Goal: Task Accomplishment & Management: Manage account settings

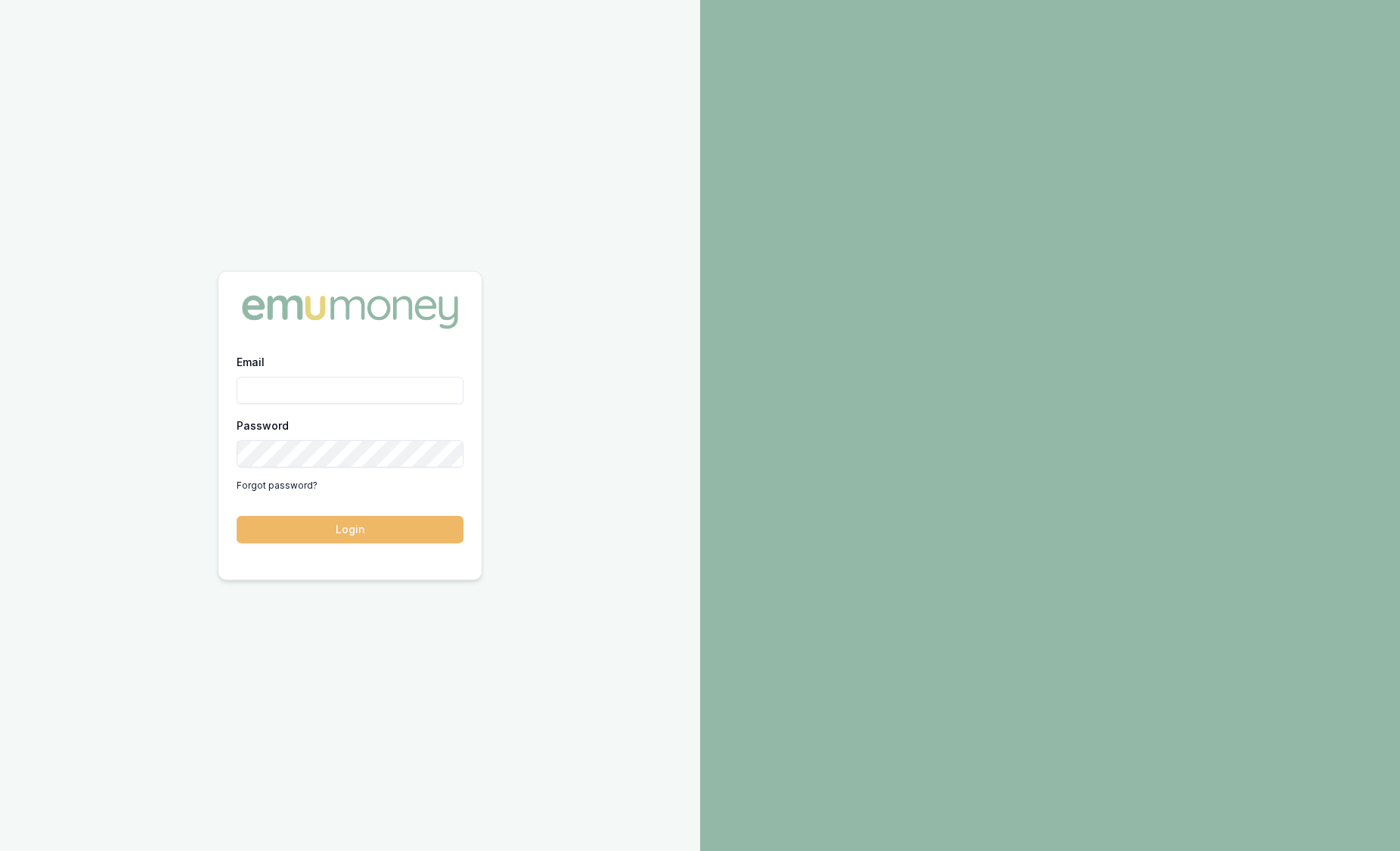
type input "sam.crouch@emumoney.com.au"
click at [395, 534] on button "Login" at bounding box center [349, 529] width 227 height 27
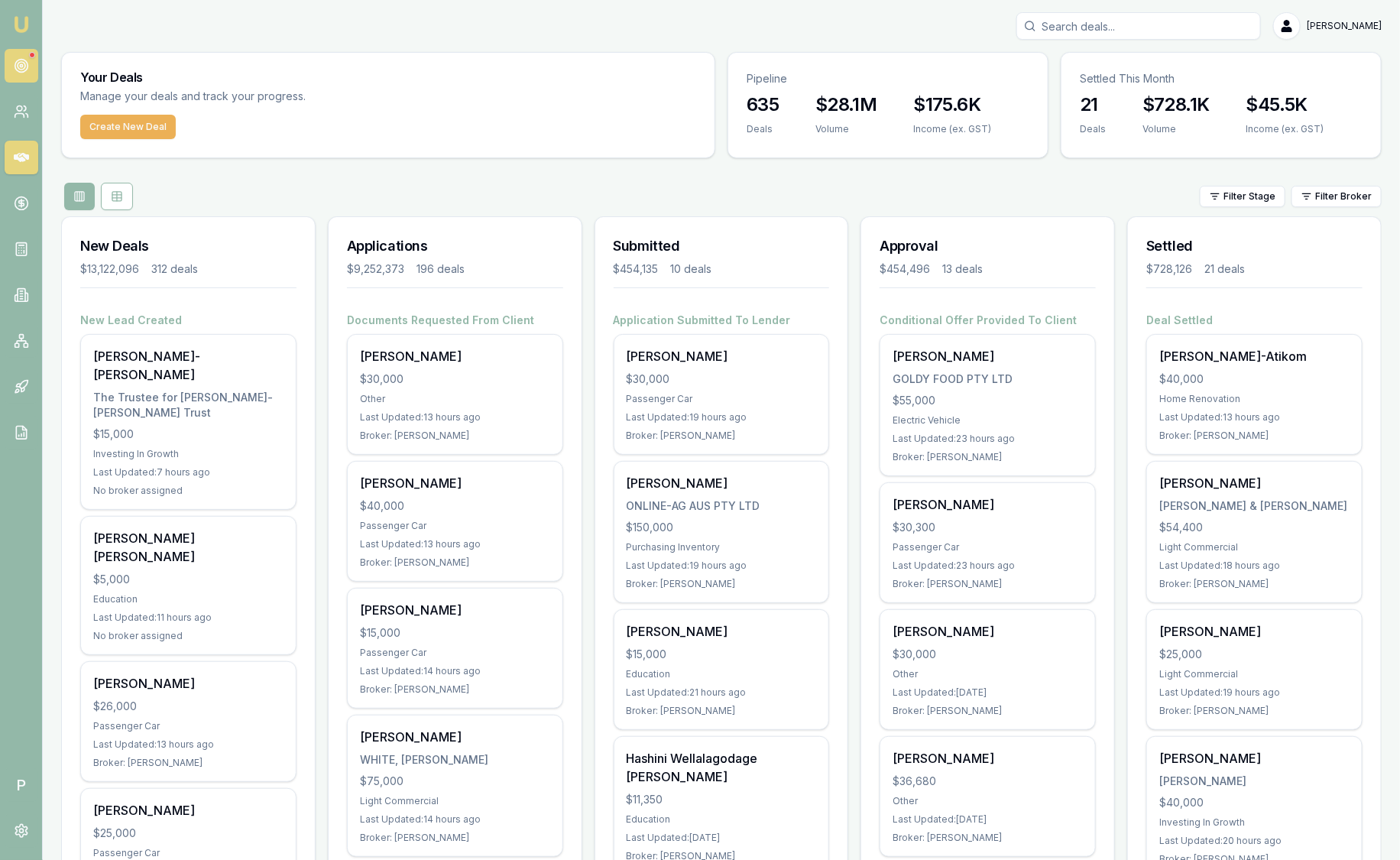
click at [29, 68] on link at bounding box center [21, 66] width 33 height 33
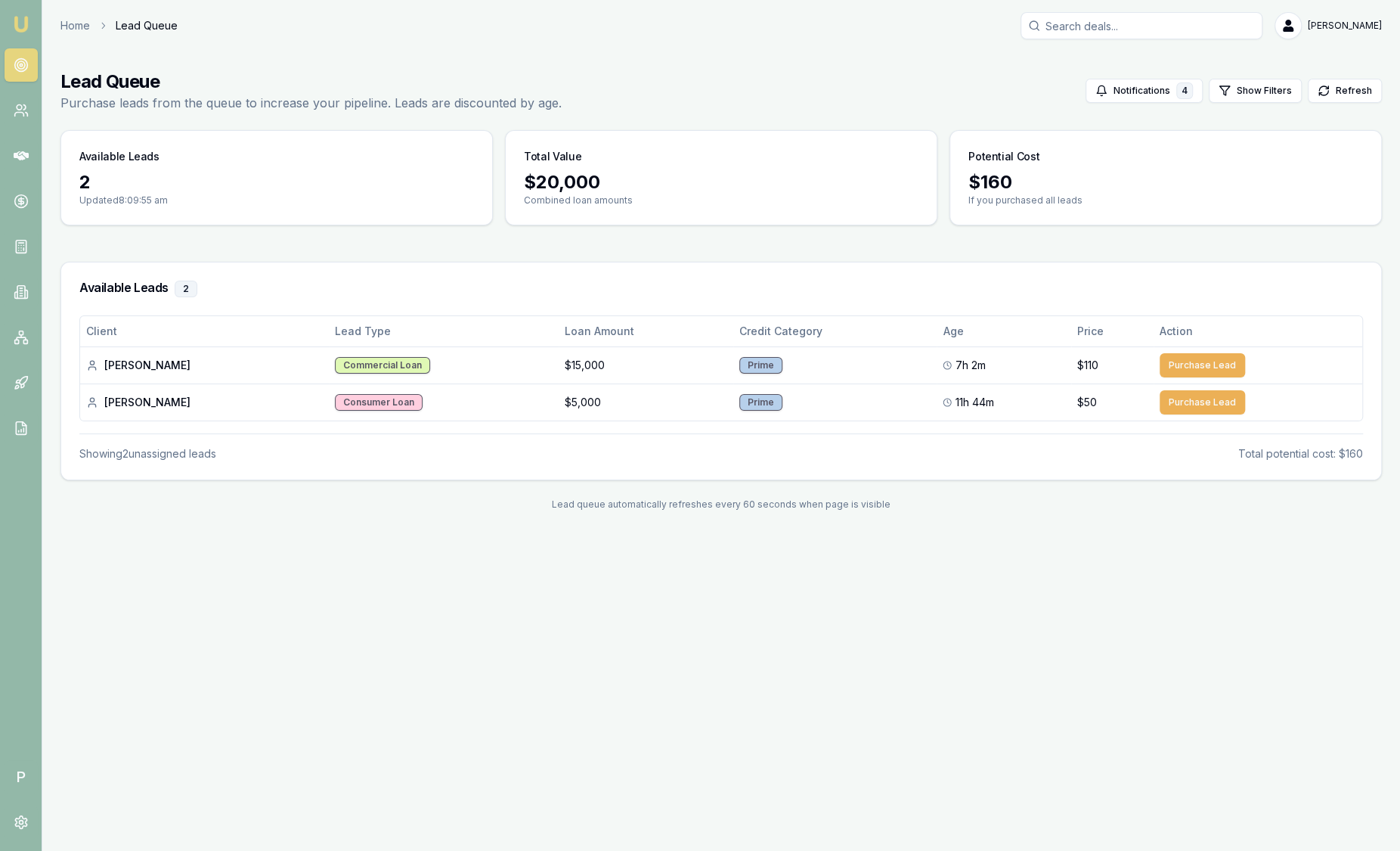
click at [21, 32] on img at bounding box center [20, 24] width 18 height 18
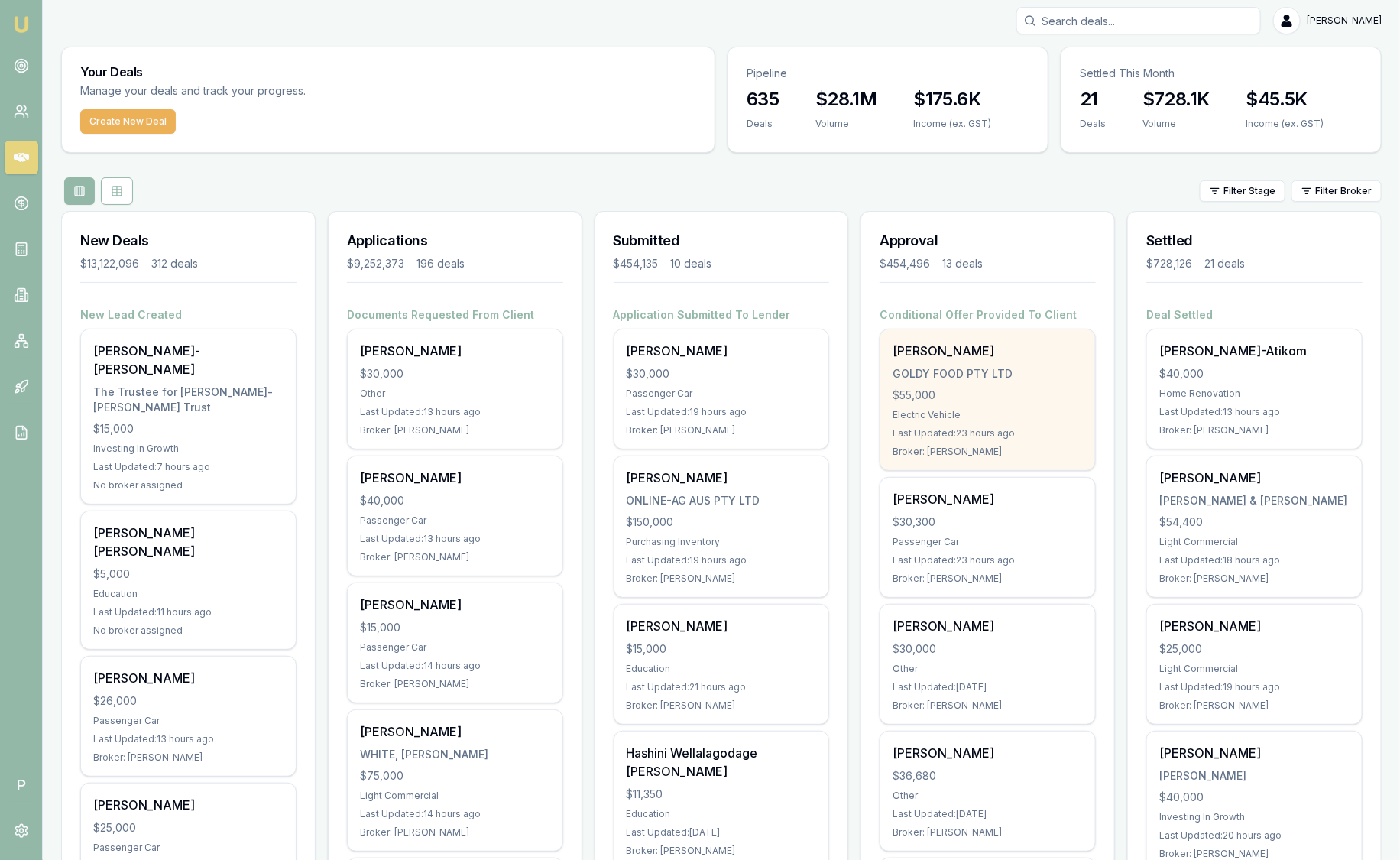
scroll to position [6, 0]
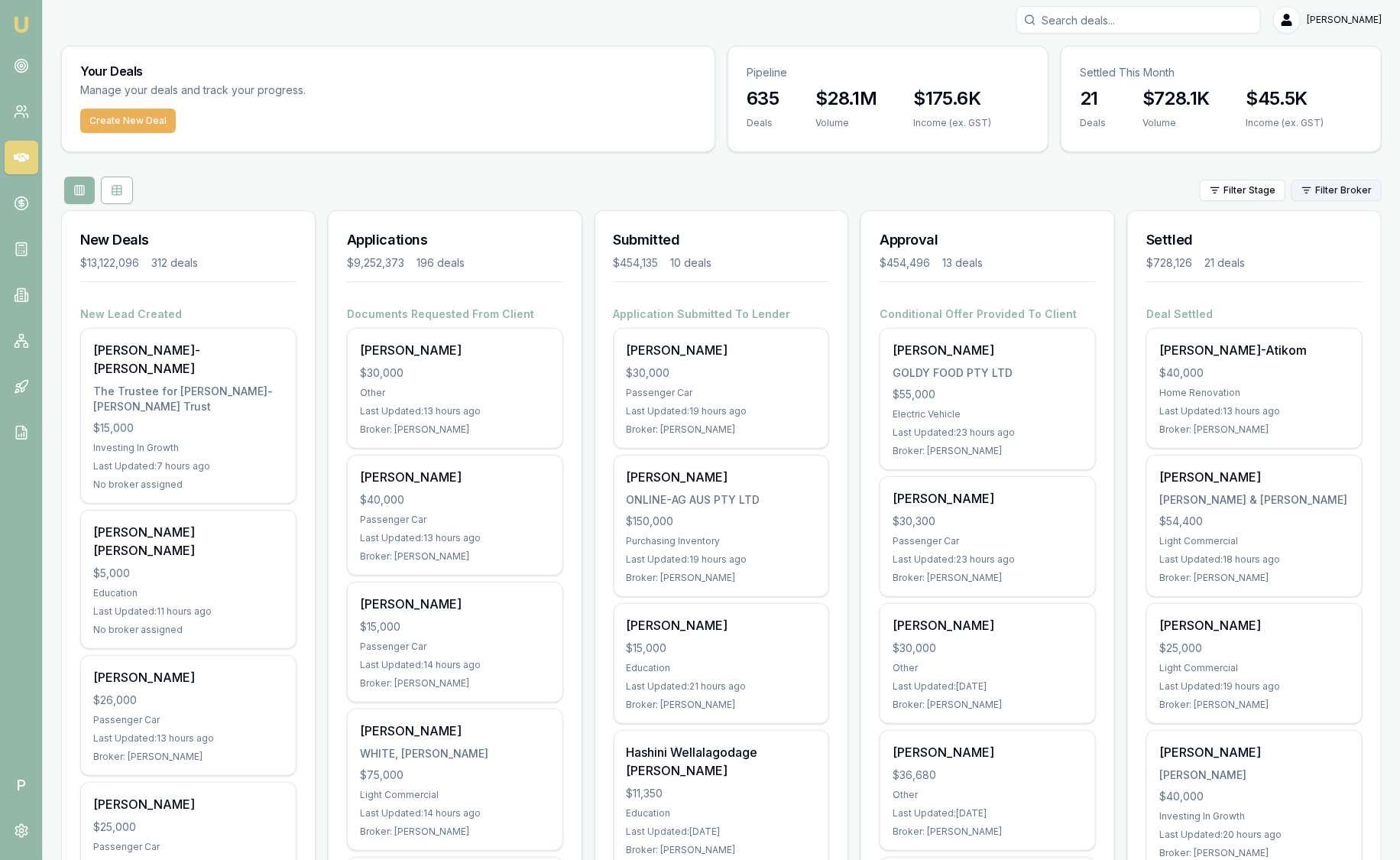
click at [1329, 187] on html "Emu Broker P Sam Crouch Toggle Menu Your Deals Manage your deals and track your…" at bounding box center [700, 424] width 1400 height 860
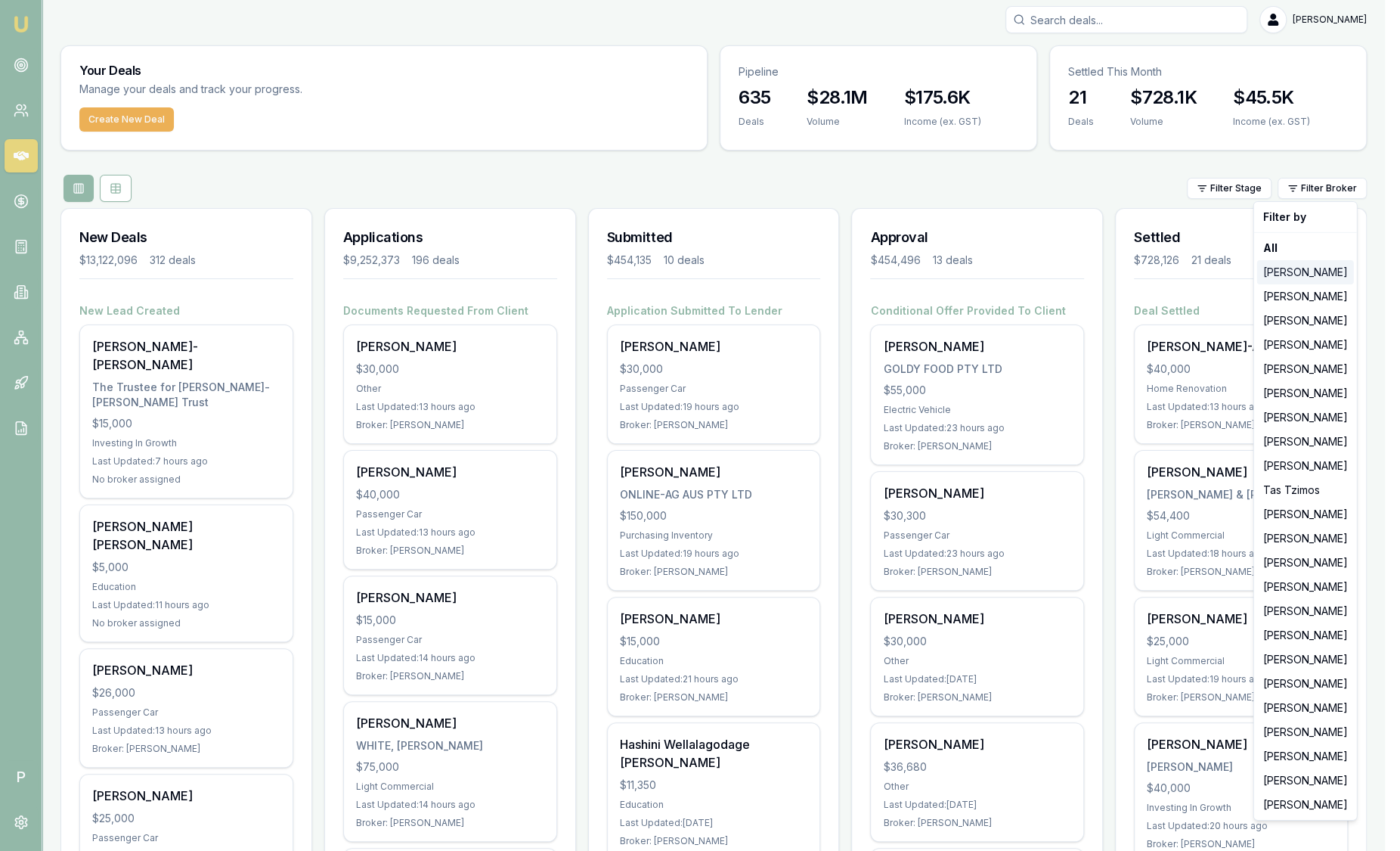
click at [1319, 277] on div "[PERSON_NAME]" at bounding box center [1305, 272] width 97 height 24
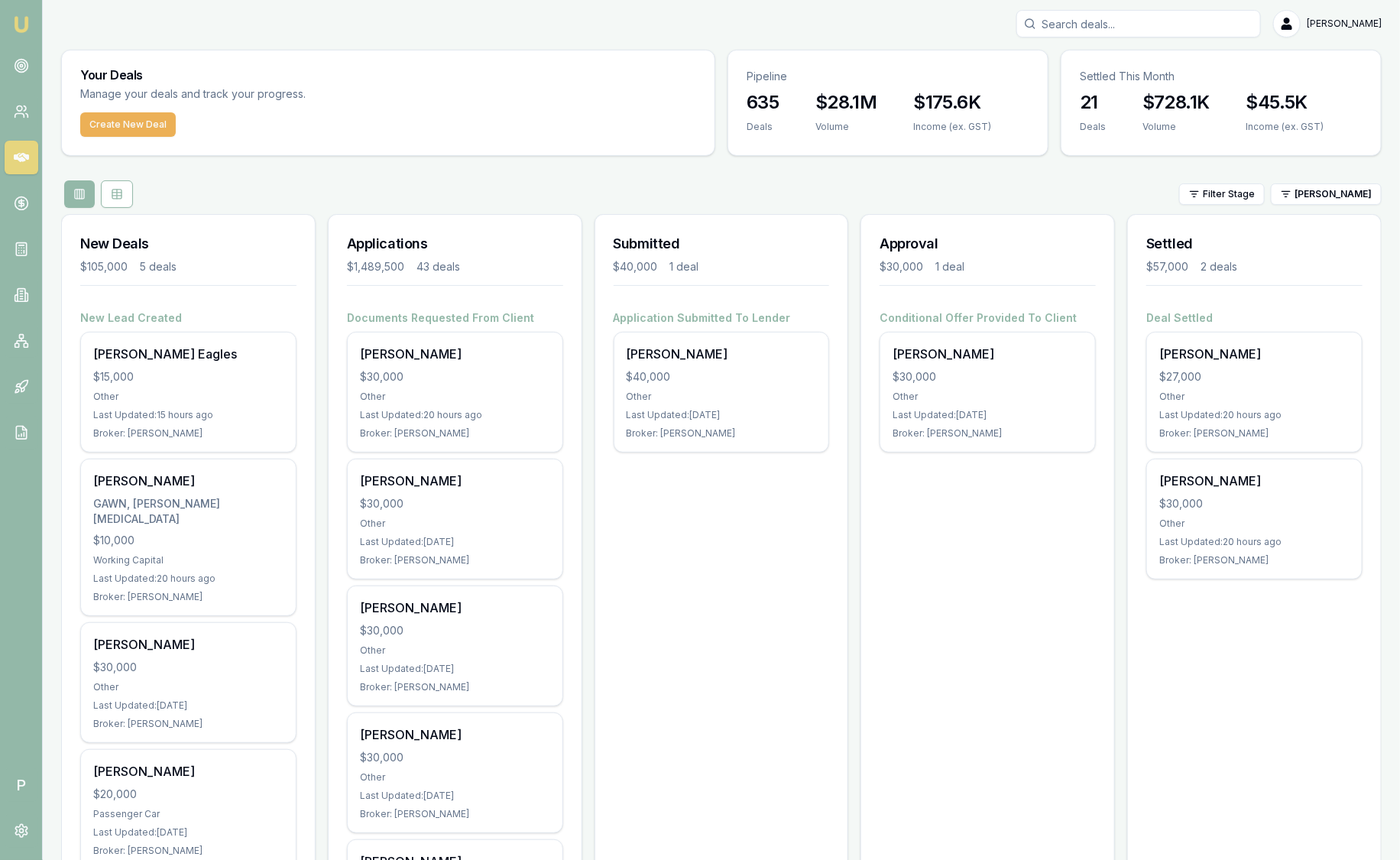
scroll to position [4, 0]
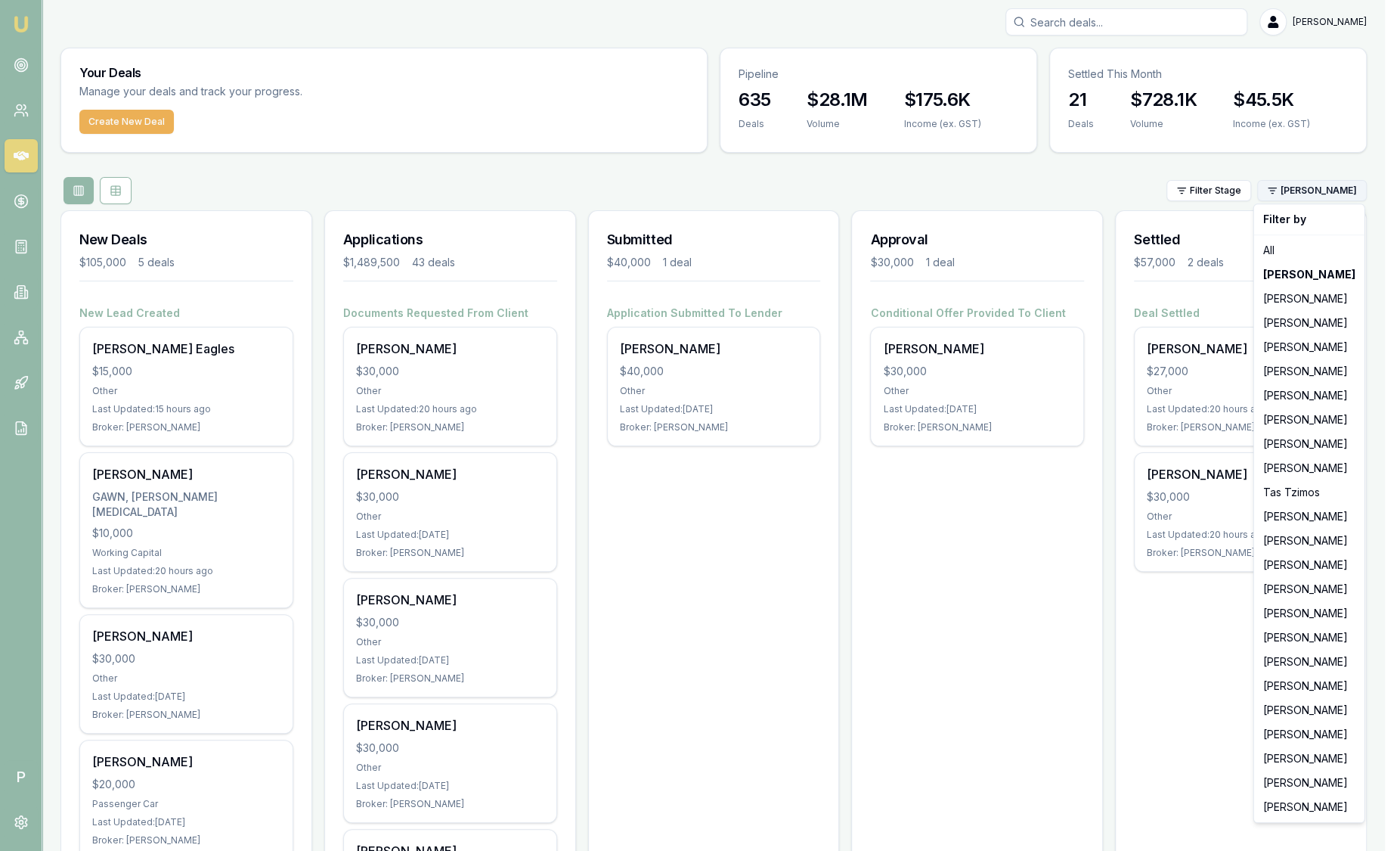
click at [1292, 193] on html "Emu Broker P Sam Crouch Toggle Menu Your Deals Manage your deals and track your…" at bounding box center [700, 422] width 1400 height 851
click at [749, 542] on html "Emu Broker P Sam Crouch Toggle Menu Your Deals Manage your deals and track your…" at bounding box center [700, 422] width 1400 height 851
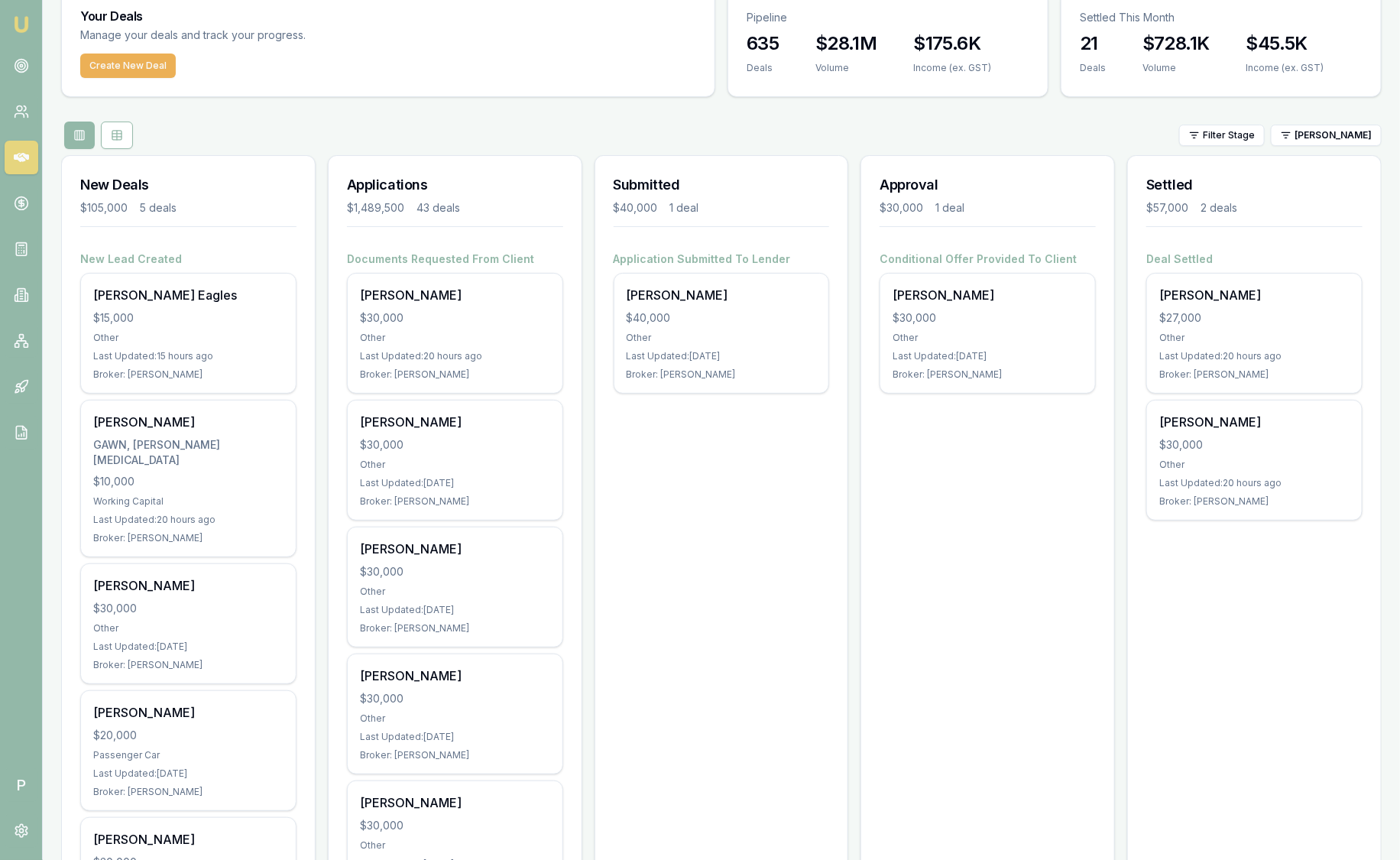
scroll to position [0, 0]
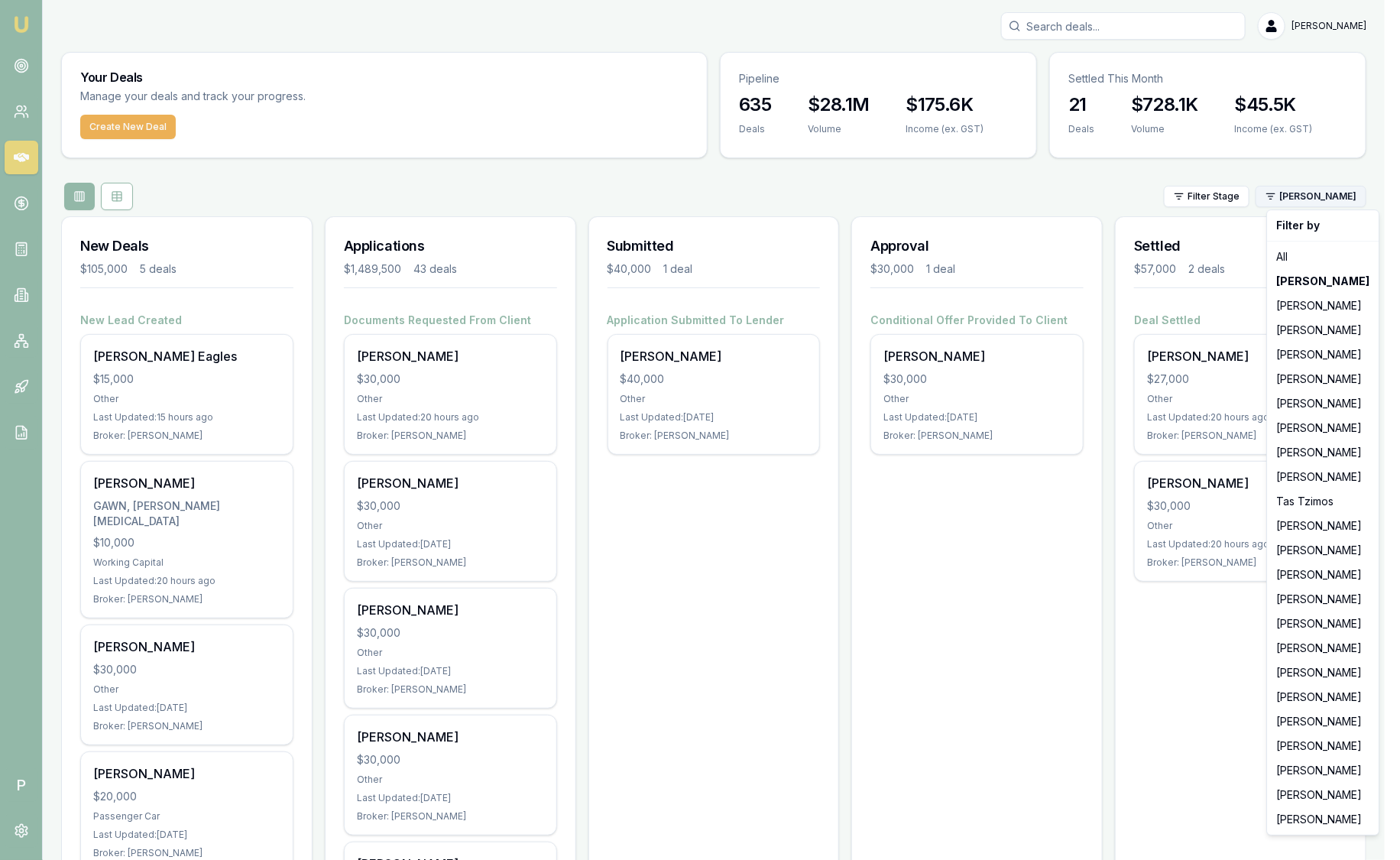
click at [1358, 199] on html "Emu Broker P Sam Crouch Toggle Menu Your Deals Manage your deals and track your…" at bounding box center [700, 430] width 1400 height 860
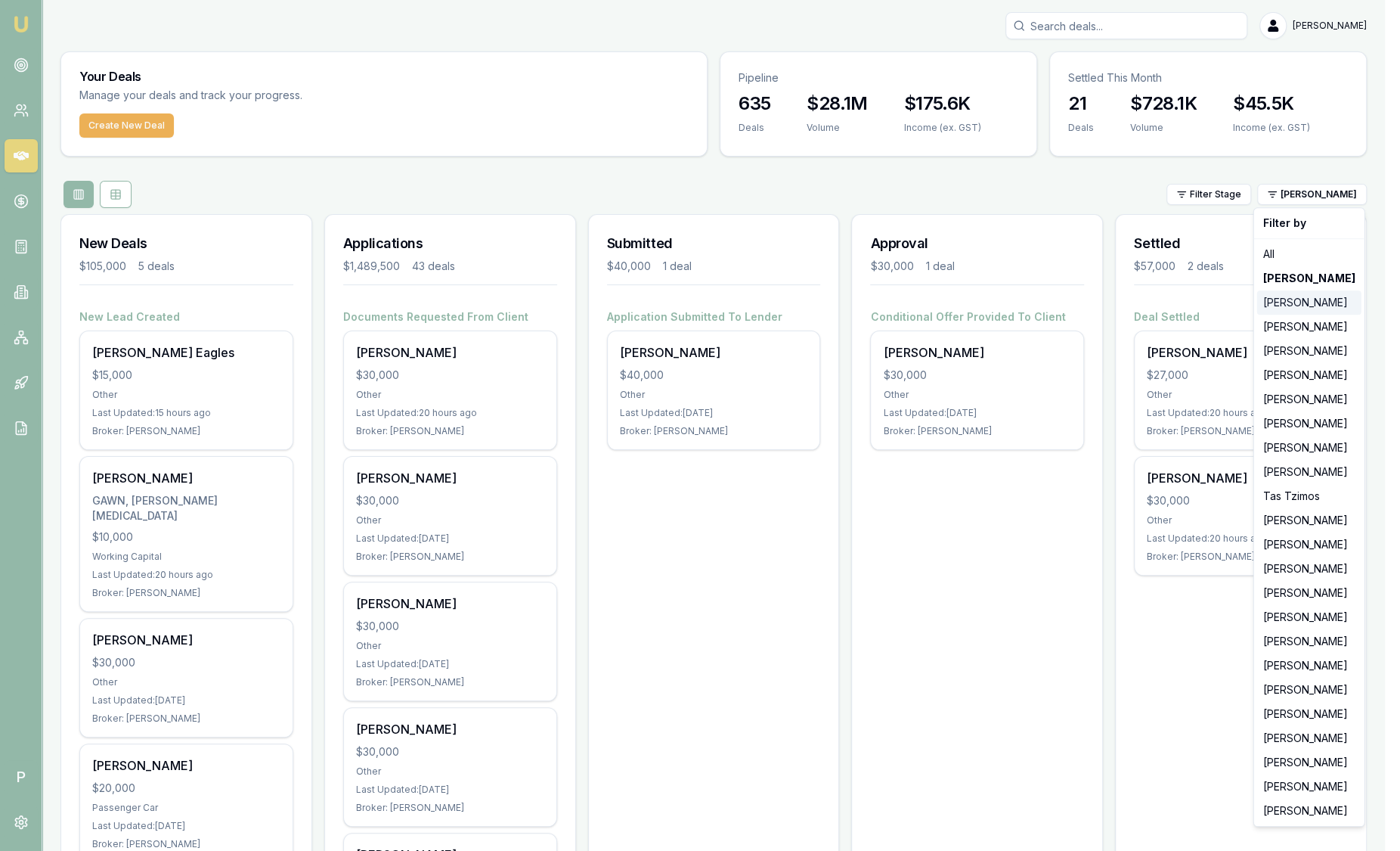
click at [1296, 304] on div "[PERSON_NAME]" at bounding box center [1309, 302] width 104 height 24
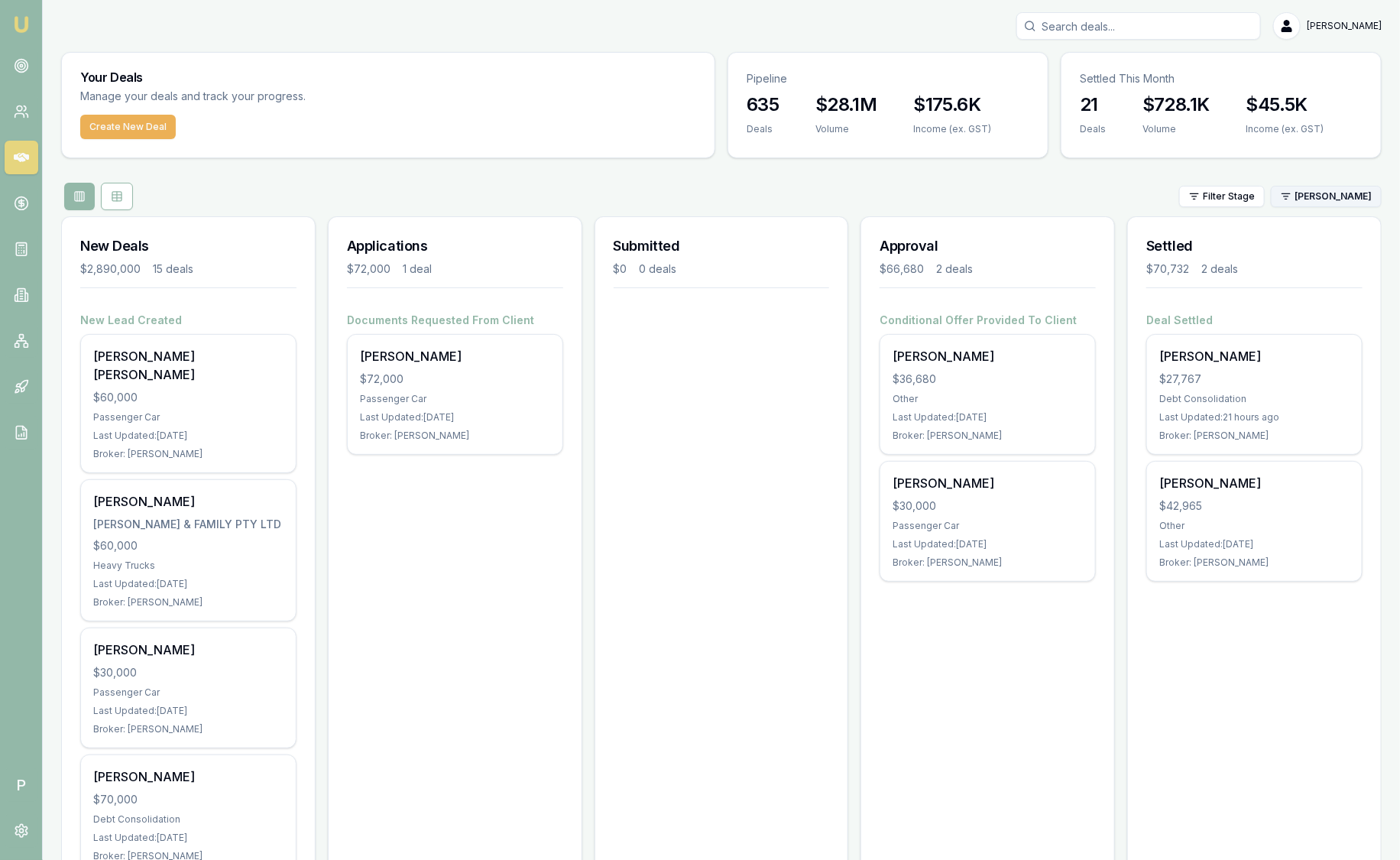
click at [1343, 197] on html "Emu Broker P Sam Crouch Toggle Menu Your Deals Manage your deals and track your…" at bounding box center [700, 430] width 1400 height 860
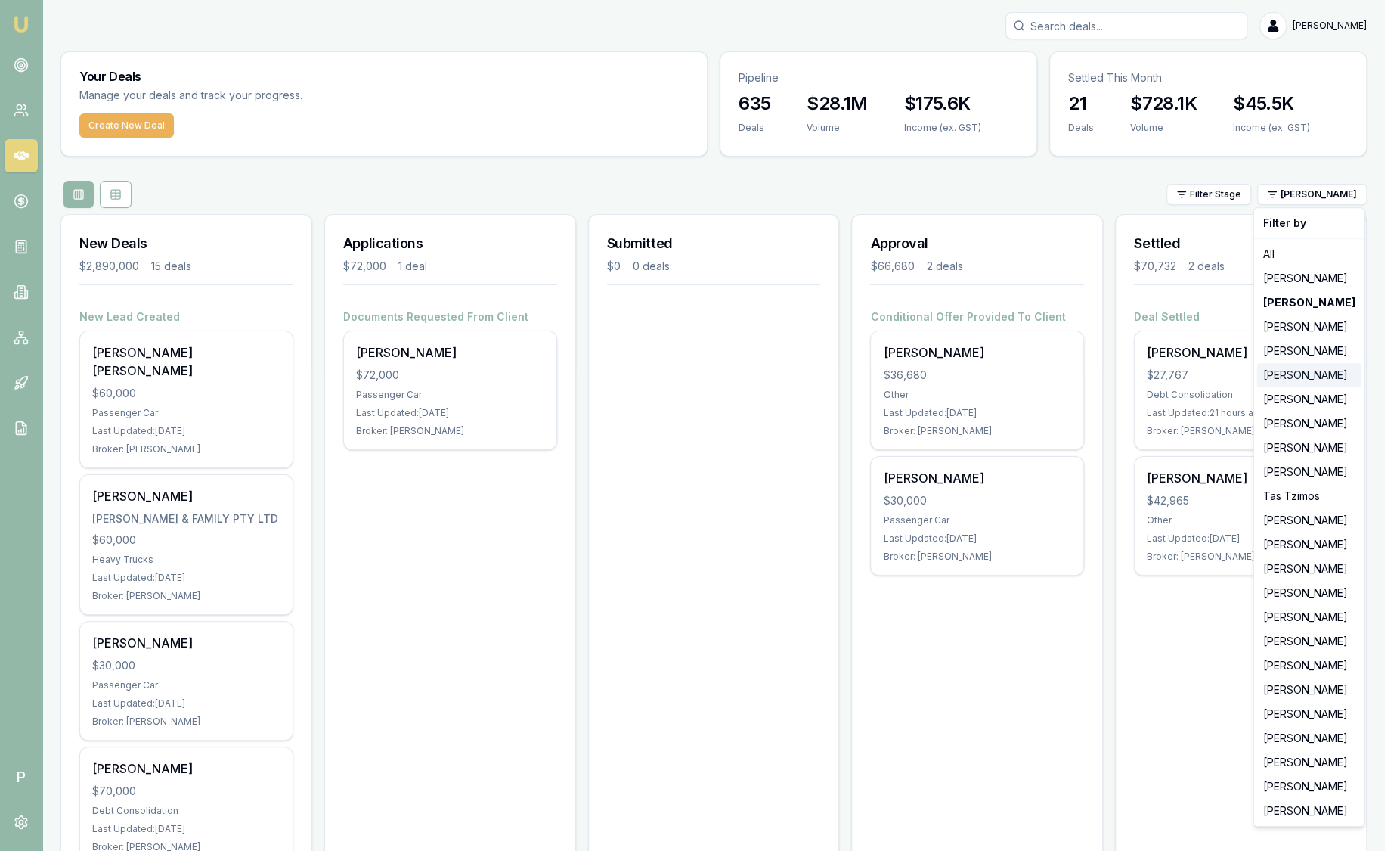
click at [1315, 371] on div "[PERSON_NAME]" at bounding box center [1309, 374] width 104 height 24
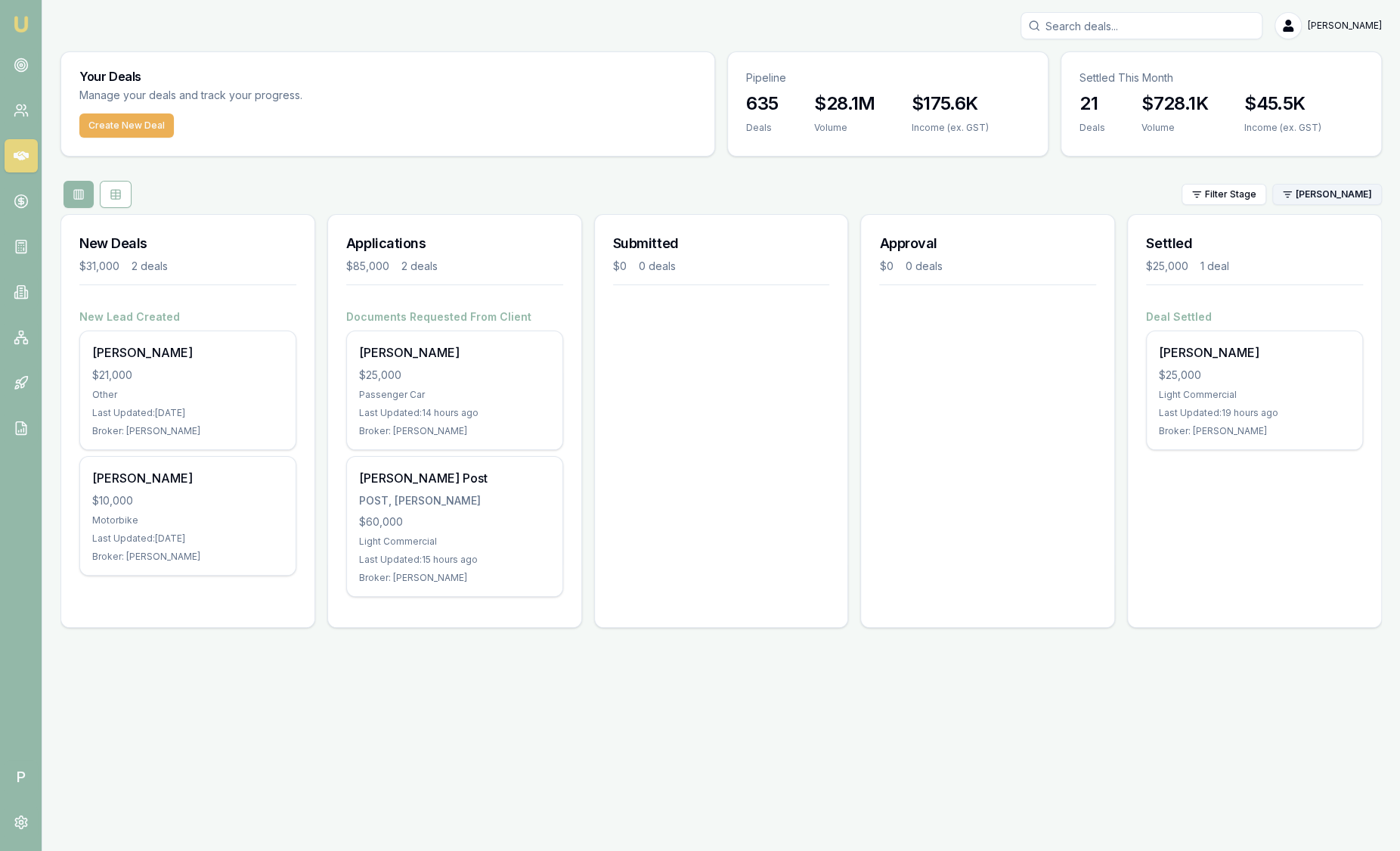
click at [1343, 196] on html "Emu Broker P Sam Crouch Toggle Menu Your Deals Manage your deals and track your…" at bounding box center [700, 426] width 1400 height 851
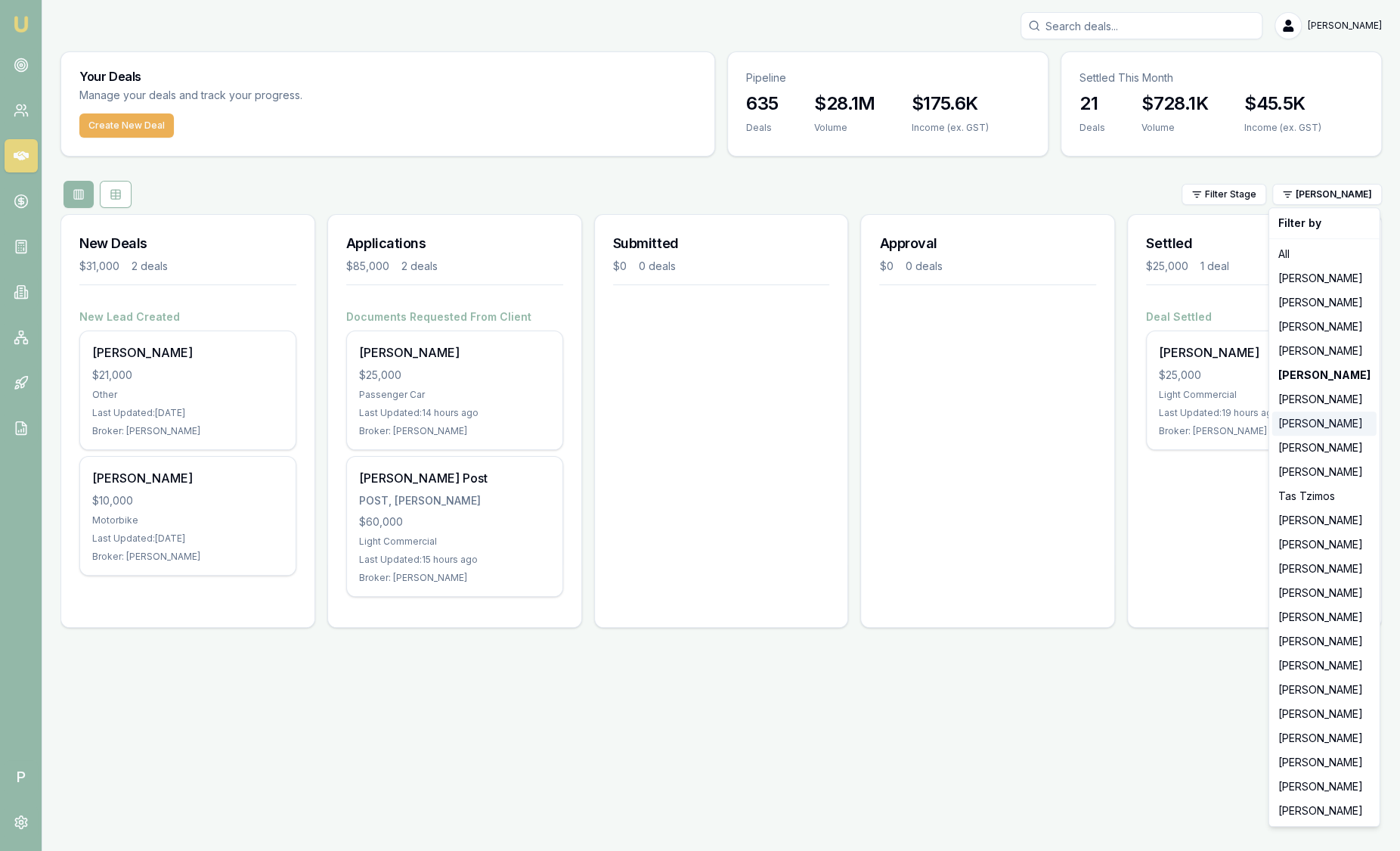
click at [1300, 428] on div "[PERSON_NAME]" at bounding box center [1324, 423] width 104 height 24
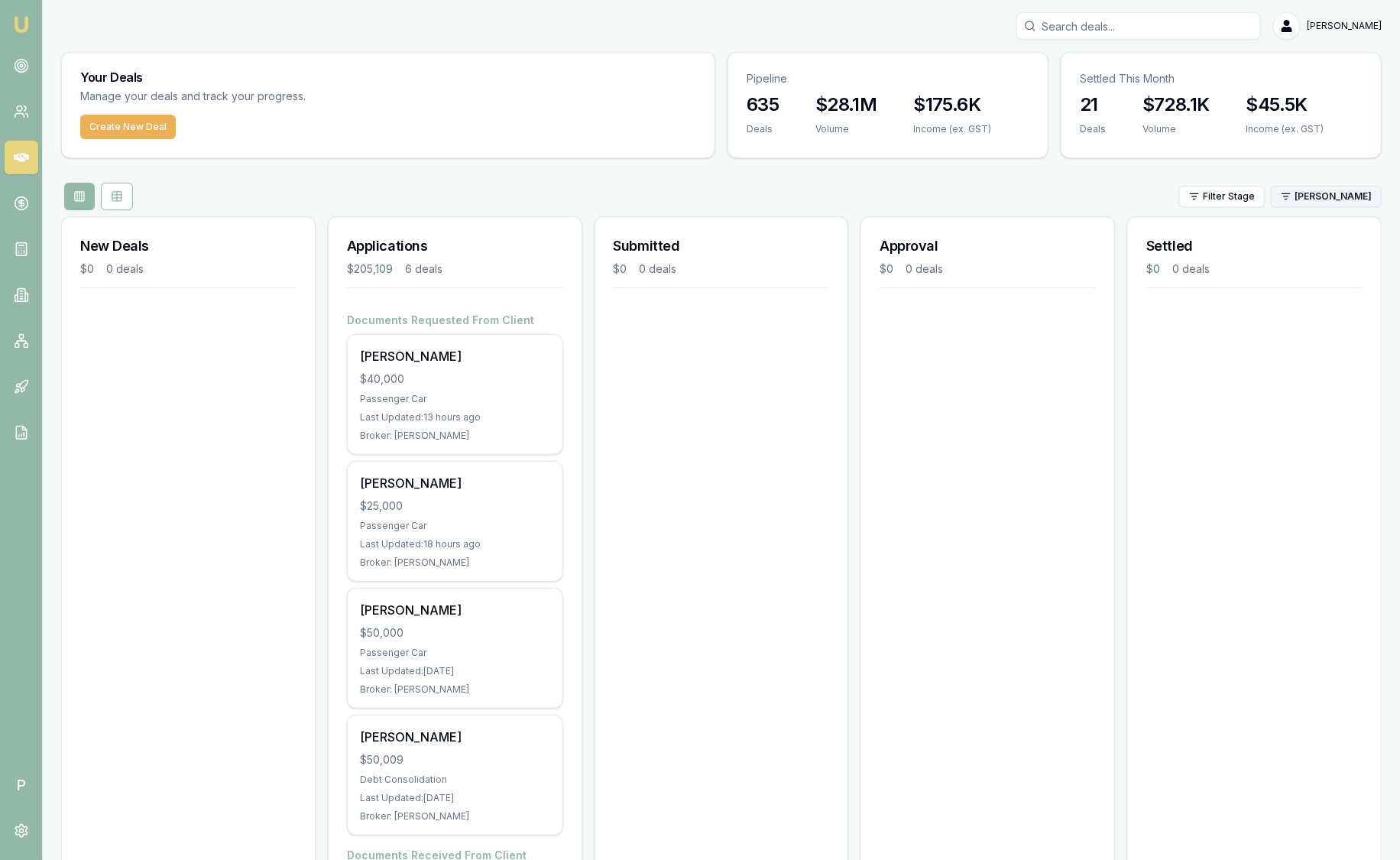
click at [1358, 199] on html "Emu Broker P Sam Crouch Toggle Menu Your Deals Manage your deals and track your…" at bounding box center [700, 430] width 1400 height 860
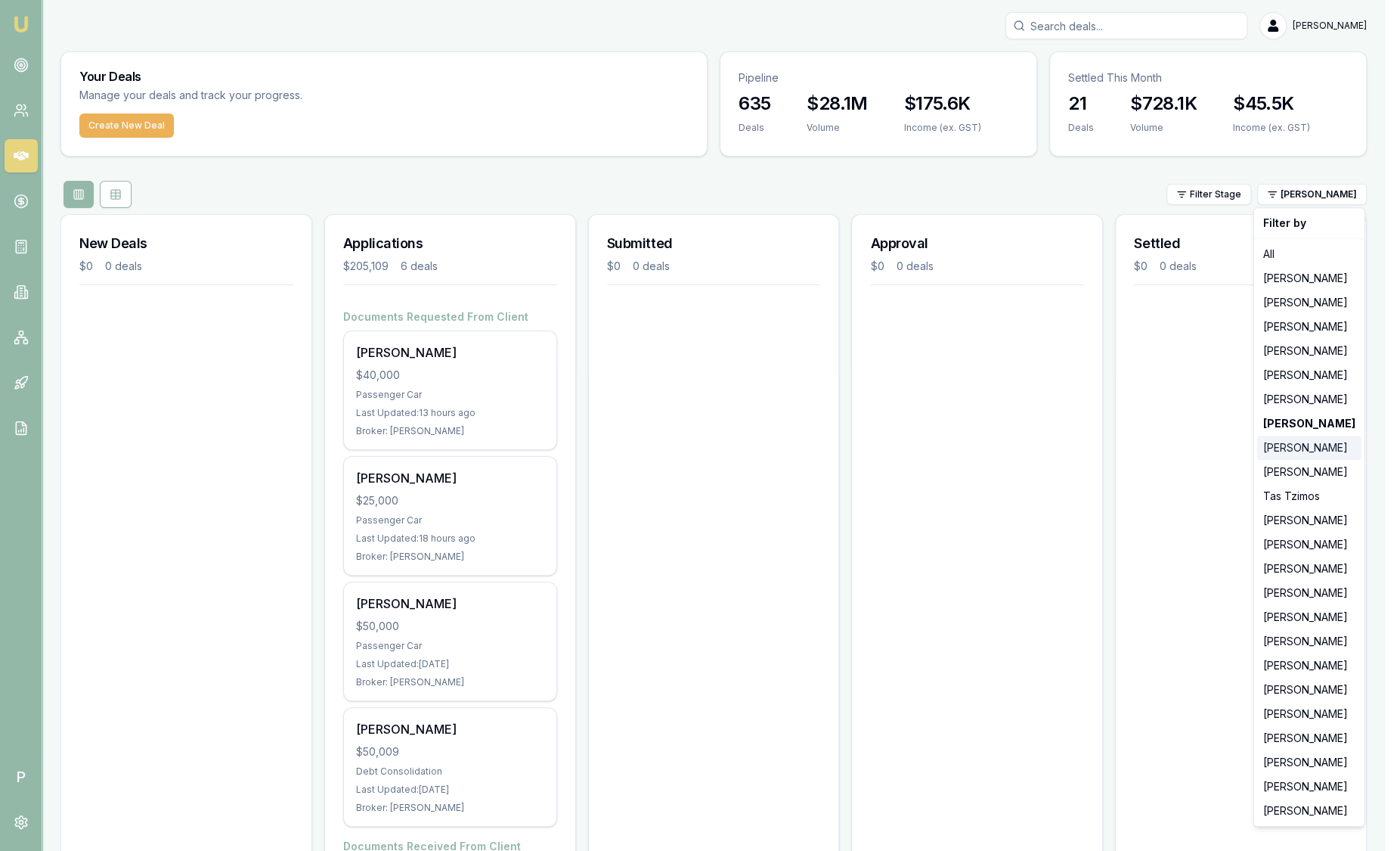
click at [1303, 448] on div "[PERSON_NAME]" at bounding box center [1309, 447] width 104 height 24
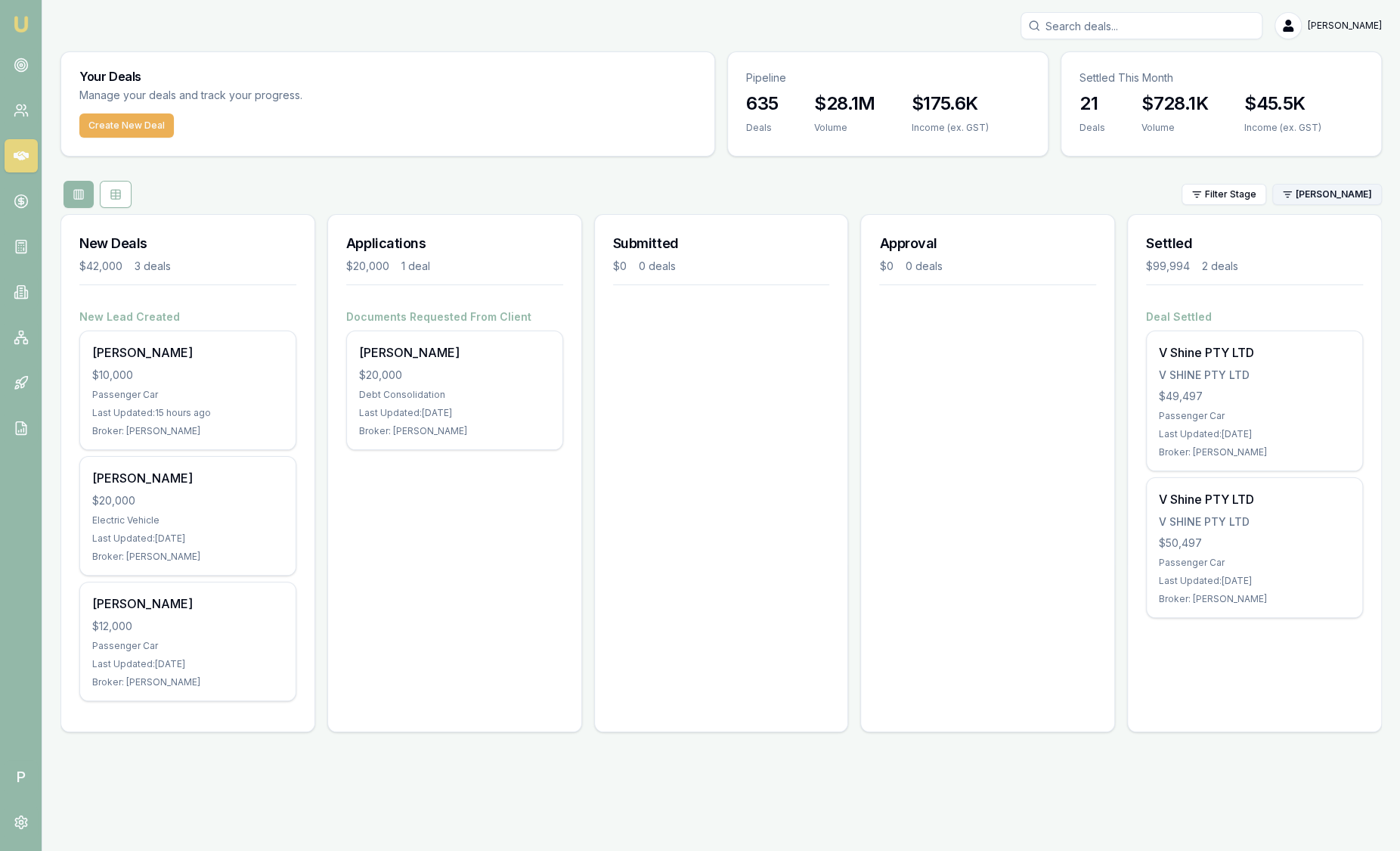
click at [1341, 188] on html "Emu Broker P Sam Crouch Toggle Menu Your Deals Manage your deals and track your…" at bounding box center [700, 426] width 1400 height 851
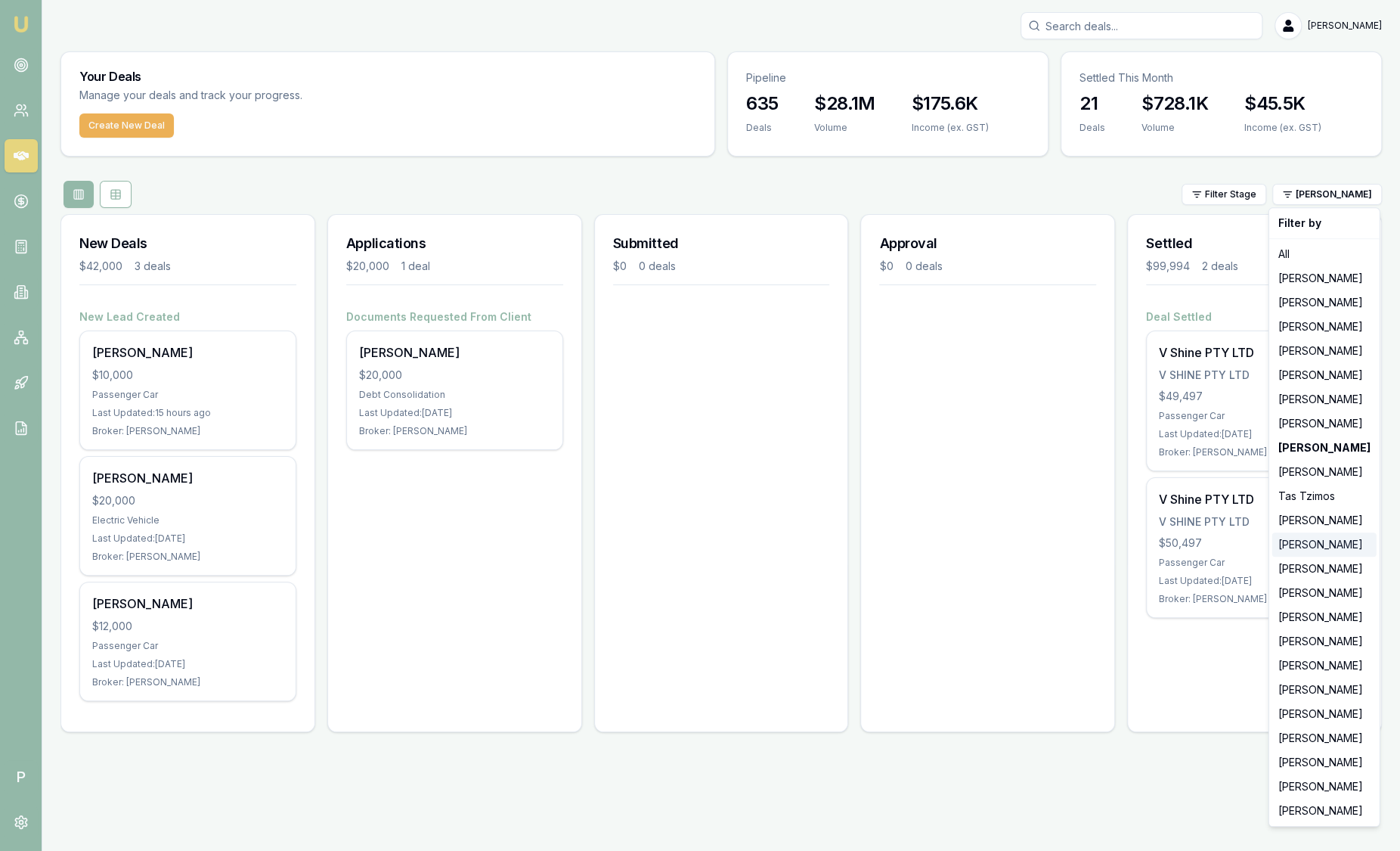
click at [1300, 547] on div "[PERSON_NAME]" at bounding box center [1324, 544] width 104 height 24
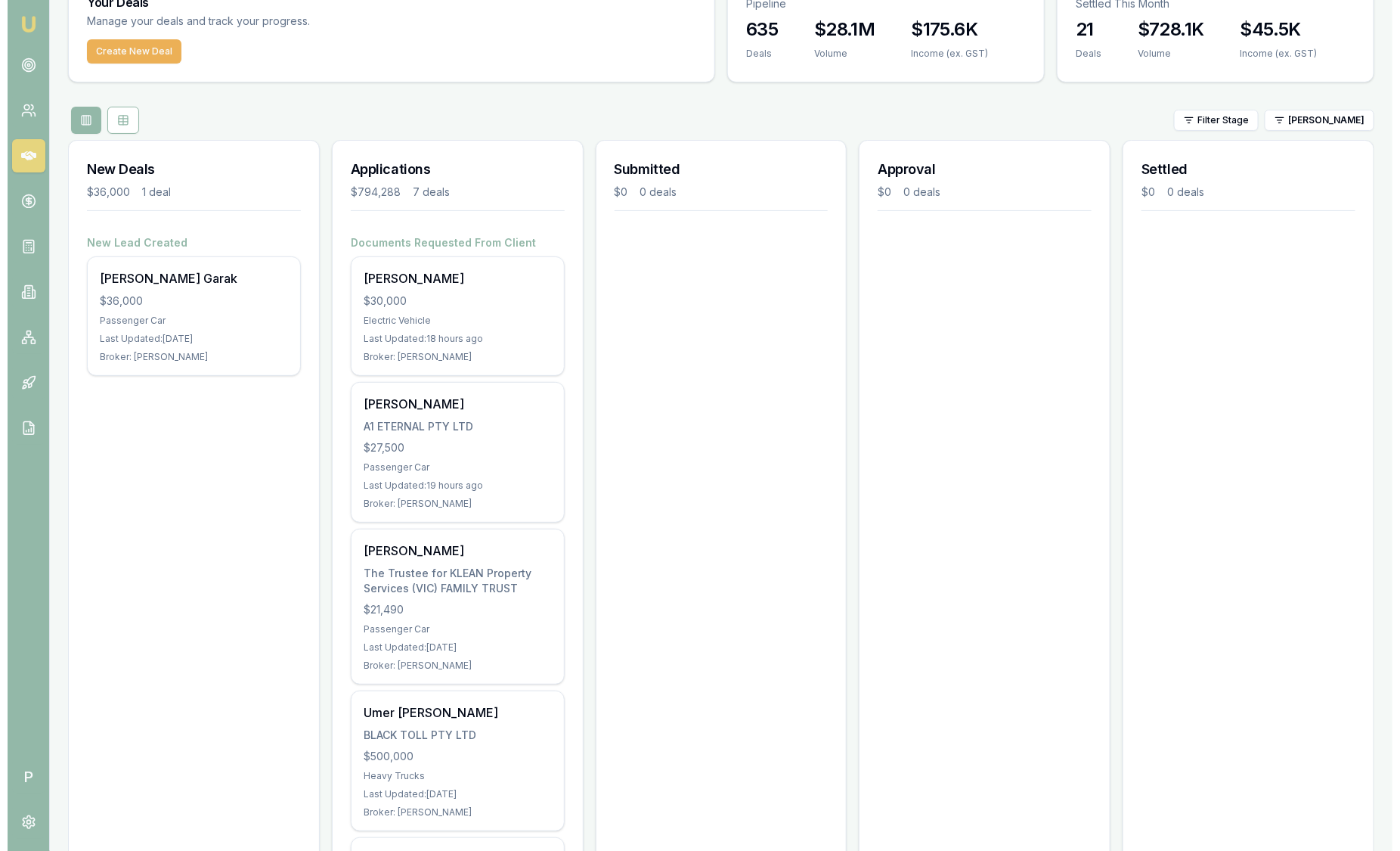
scroll to position [79, 0]
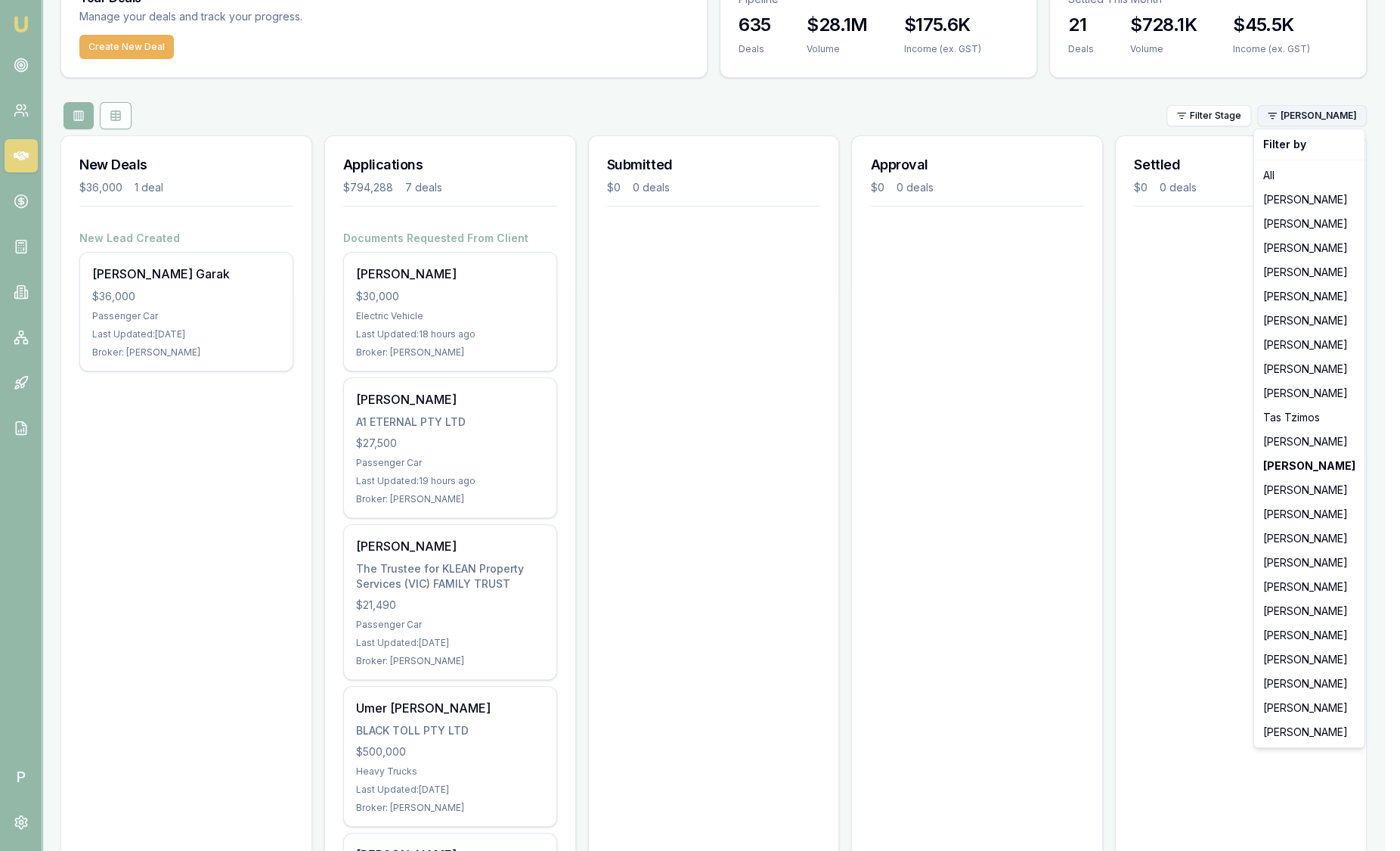
click at [1350, 115] on html "Emu Broker P Sam Crouch Toggle Menu Your Deals Manage your deals and track your…" at bounding box center [700, 347] width 1400 height 851
click at [1273, 564] on div "[PERSON_NAME]" at bounding box center [1309, 562] width 104 height 24
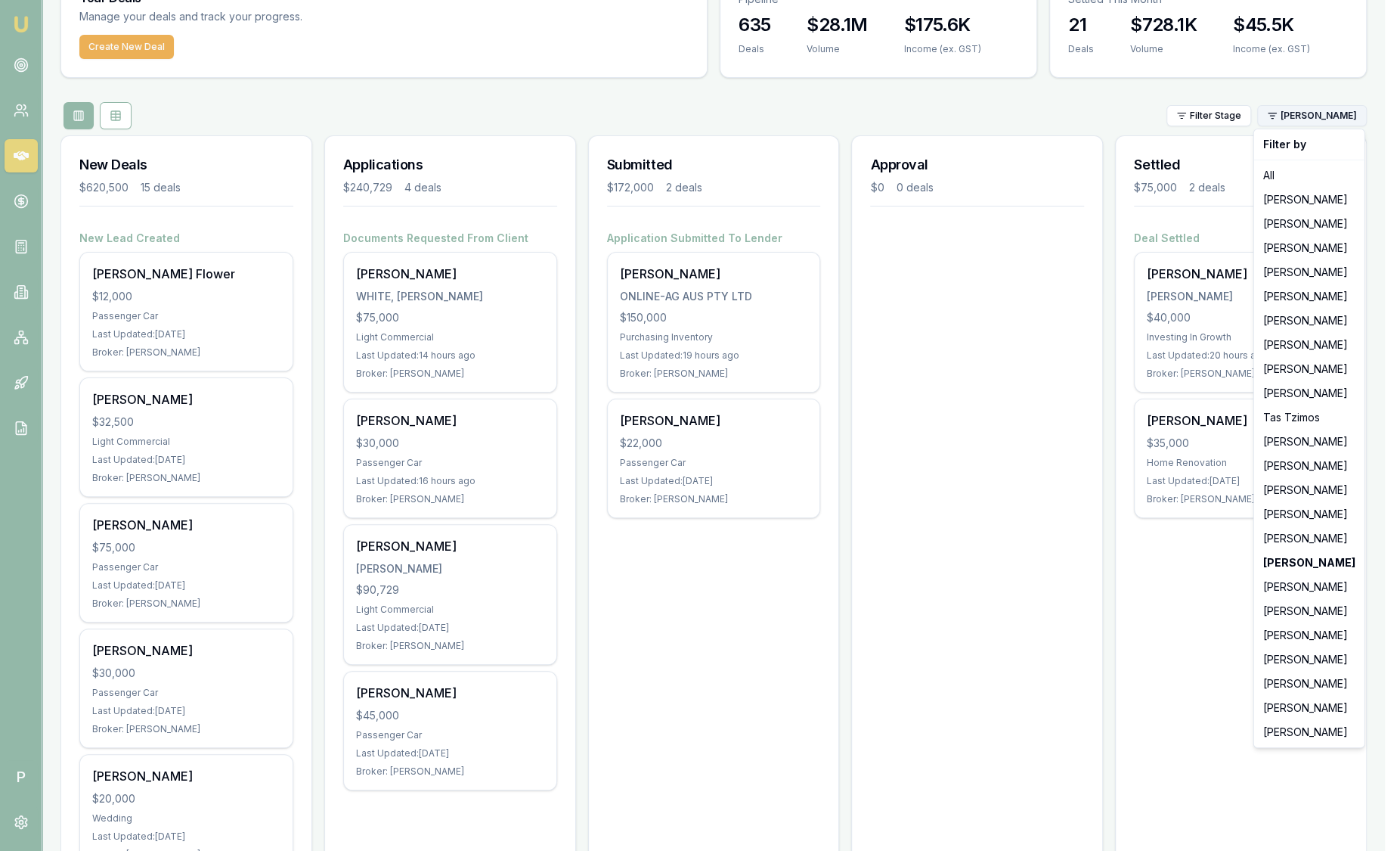
click at [1313, 110] on html "Emu Broker P Sam Crouch Toggle Menu Your Deals Manage your deals and track your…" at bounding box center [700, 347] width 1400 height 851
click at [1286, 656] on div "[PERSON_NAME]" at bounding box center [1309, 659] width 104 height 24
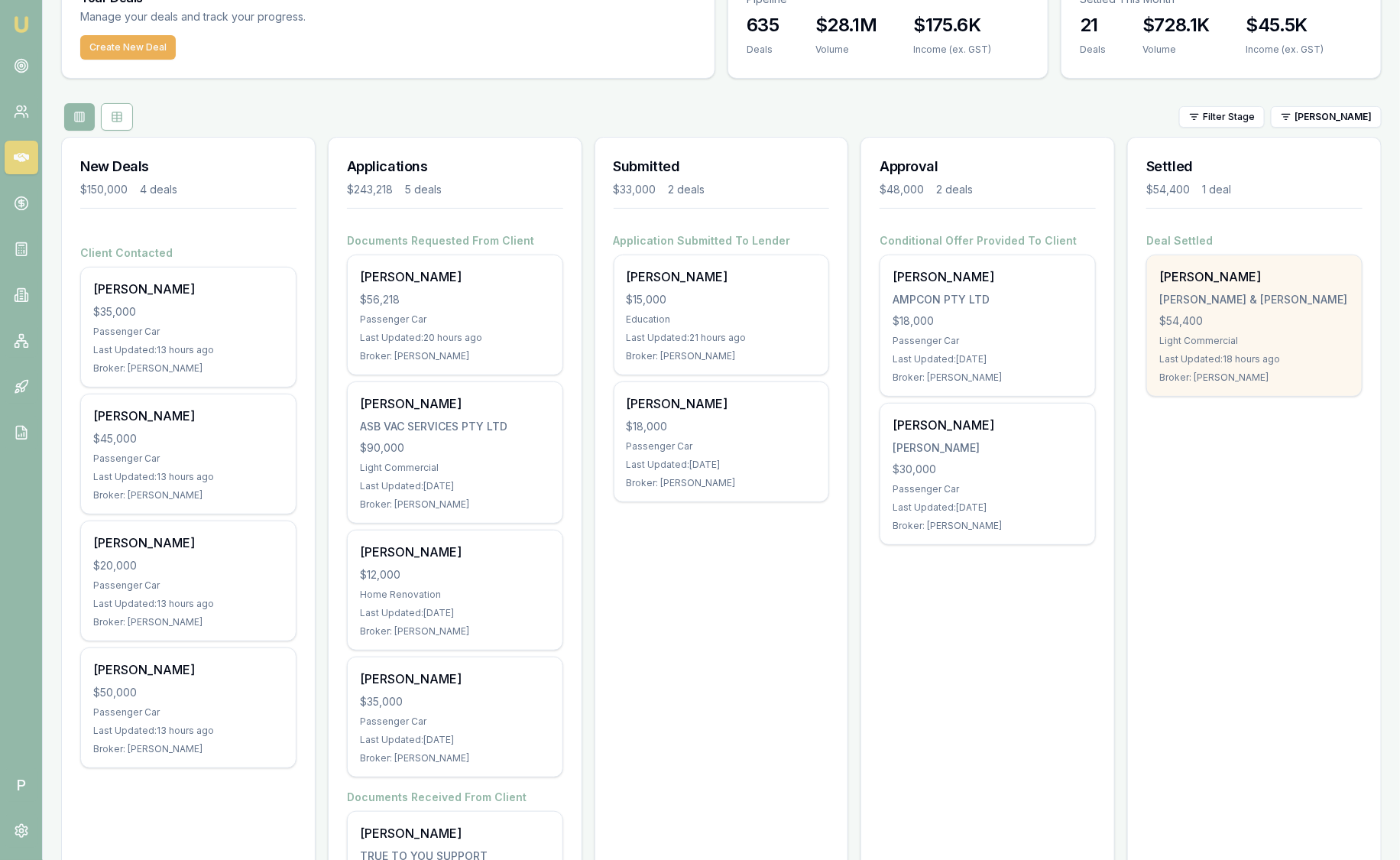
click at [1302, 329] on div "Harrison Bell H.P BELL & C.G WALTER $54,400 Light Commercial Last Updated: 18 h…" at bounding box center [1255, 325] width 215 height 140
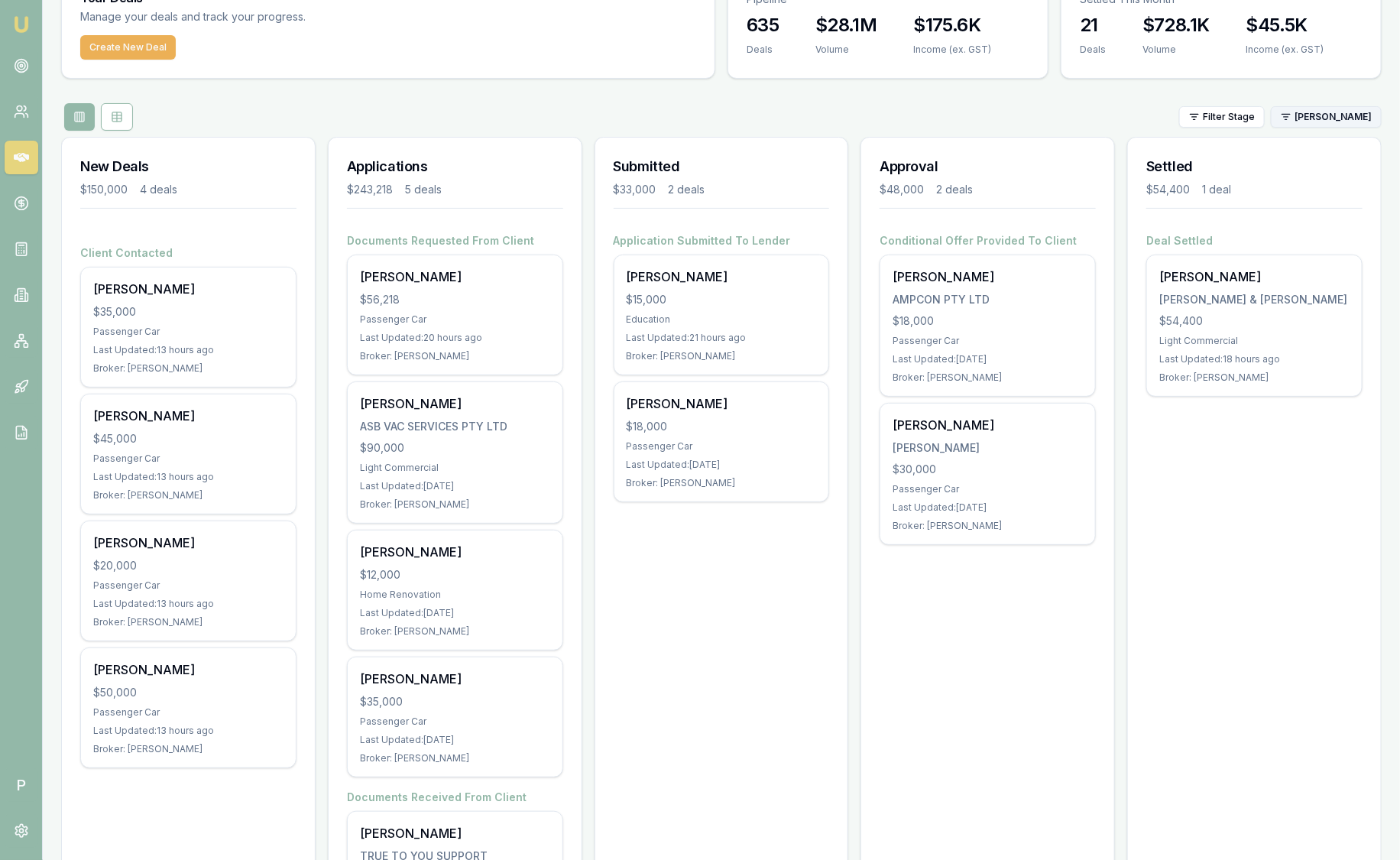
click at [1358, 118] on html "Emu Broker P Sam Crouch Toggle Menu Your Deals Manage your deals and track your…" at bounding box center [700, 351] width 1400 height 860
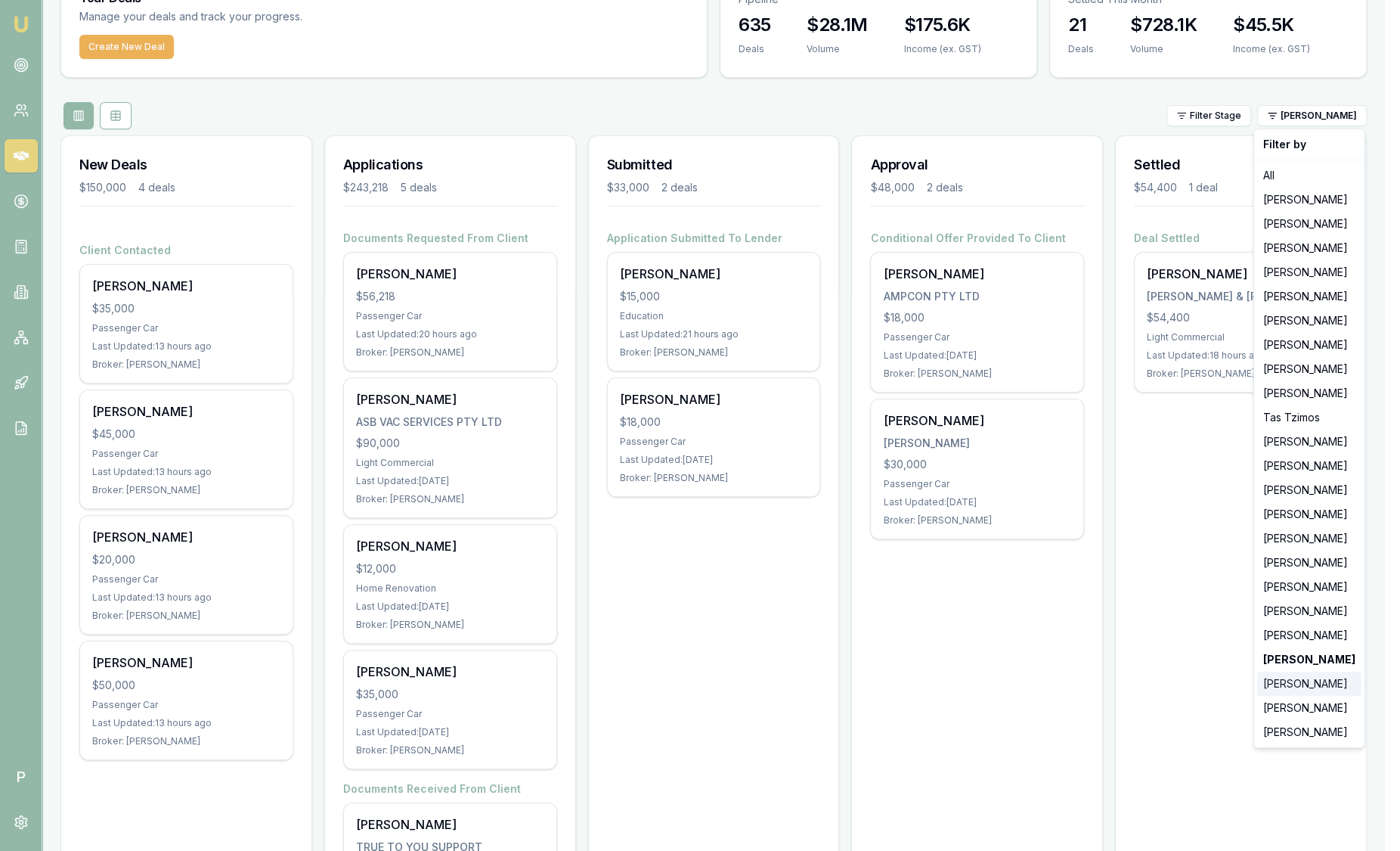
click at [1336, 684] on div "[PERSON_NAME]" at bounding box center [1309, 683] width 104 height 24
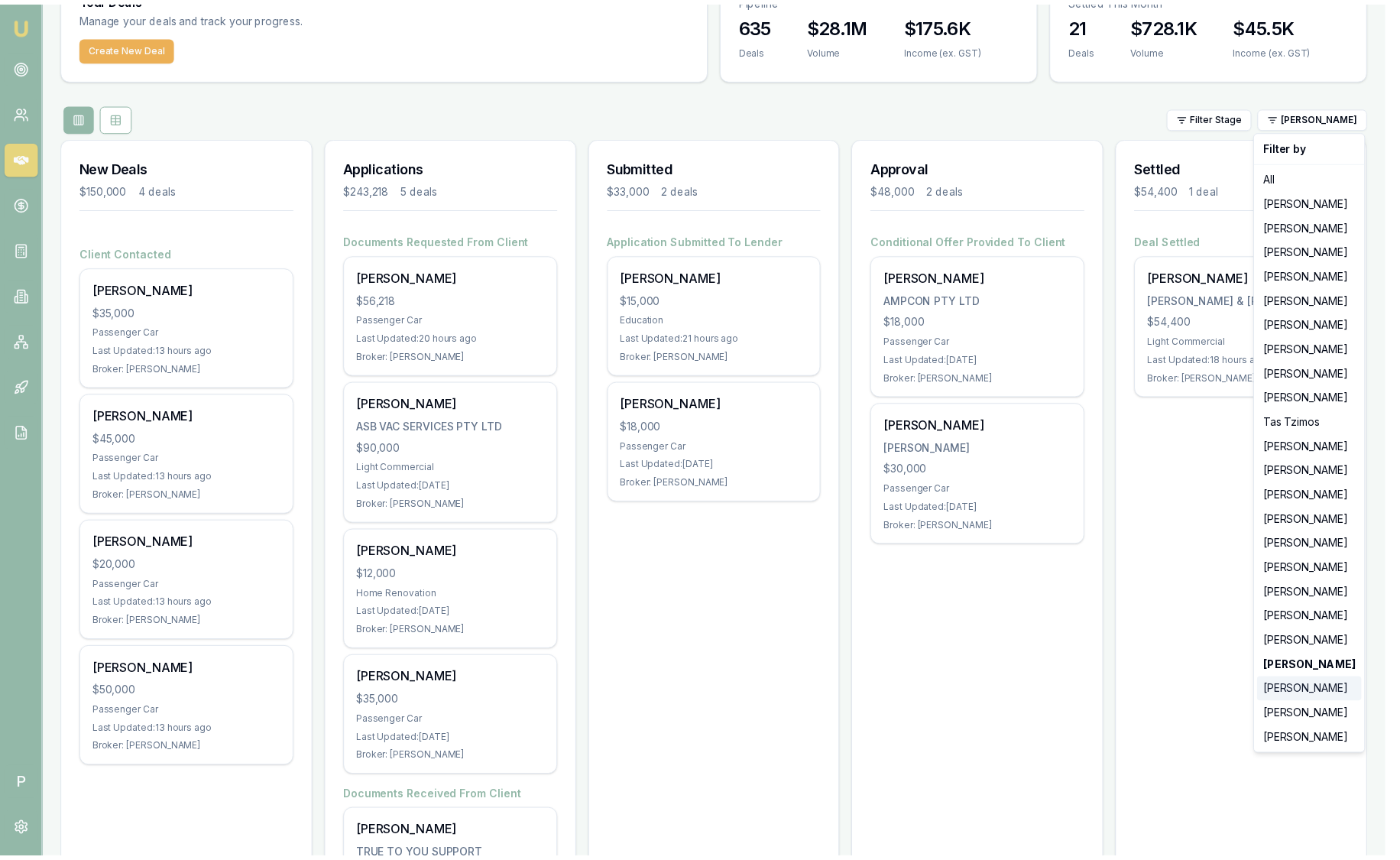
scroll to position [0, 0]
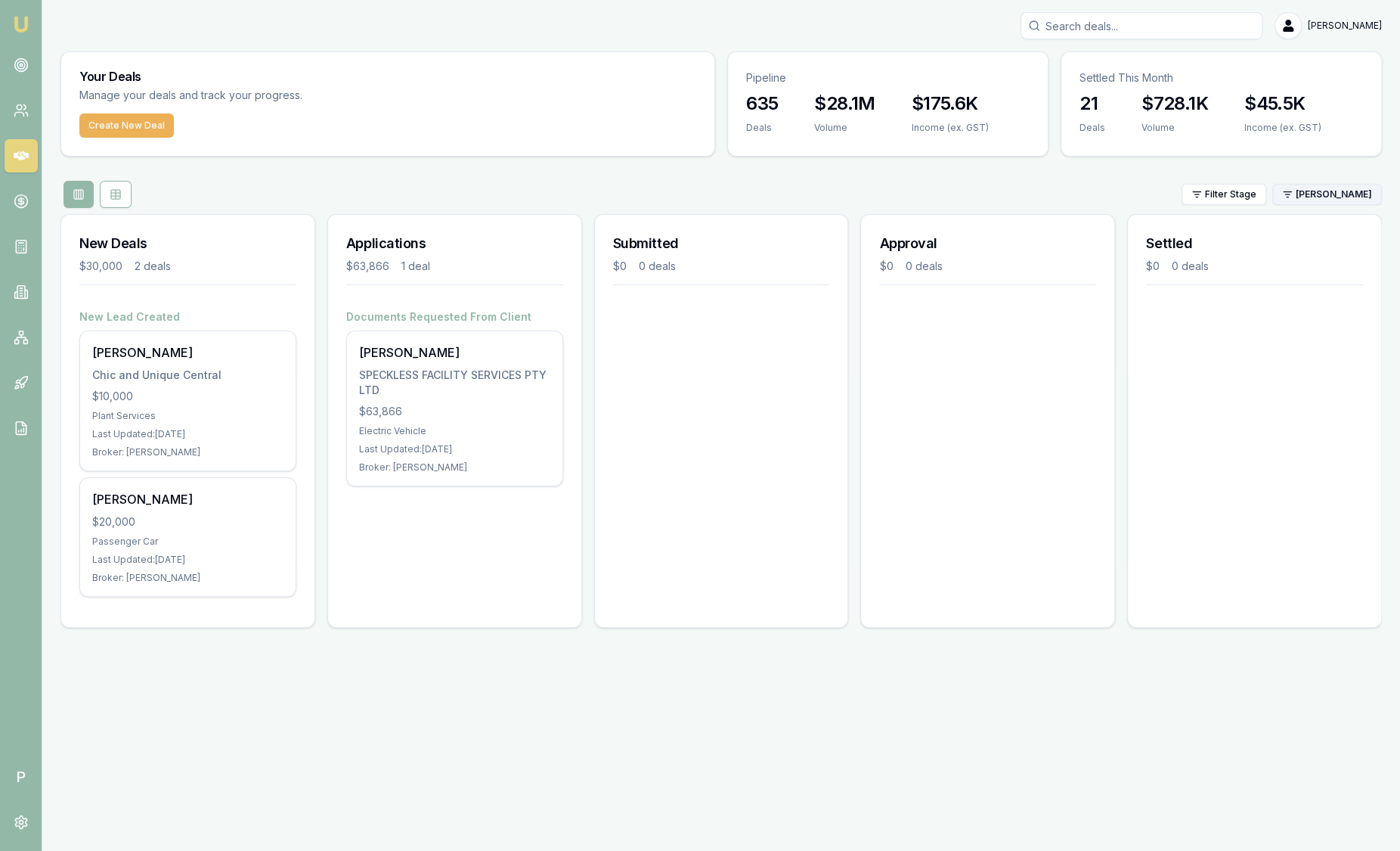
click at [1335, 196] on html "Emu Broker P Sam Crouch Toggle Menu Your Deals Manage your deals and track your…" at bounding box center [700, 426] width 1400 height 851
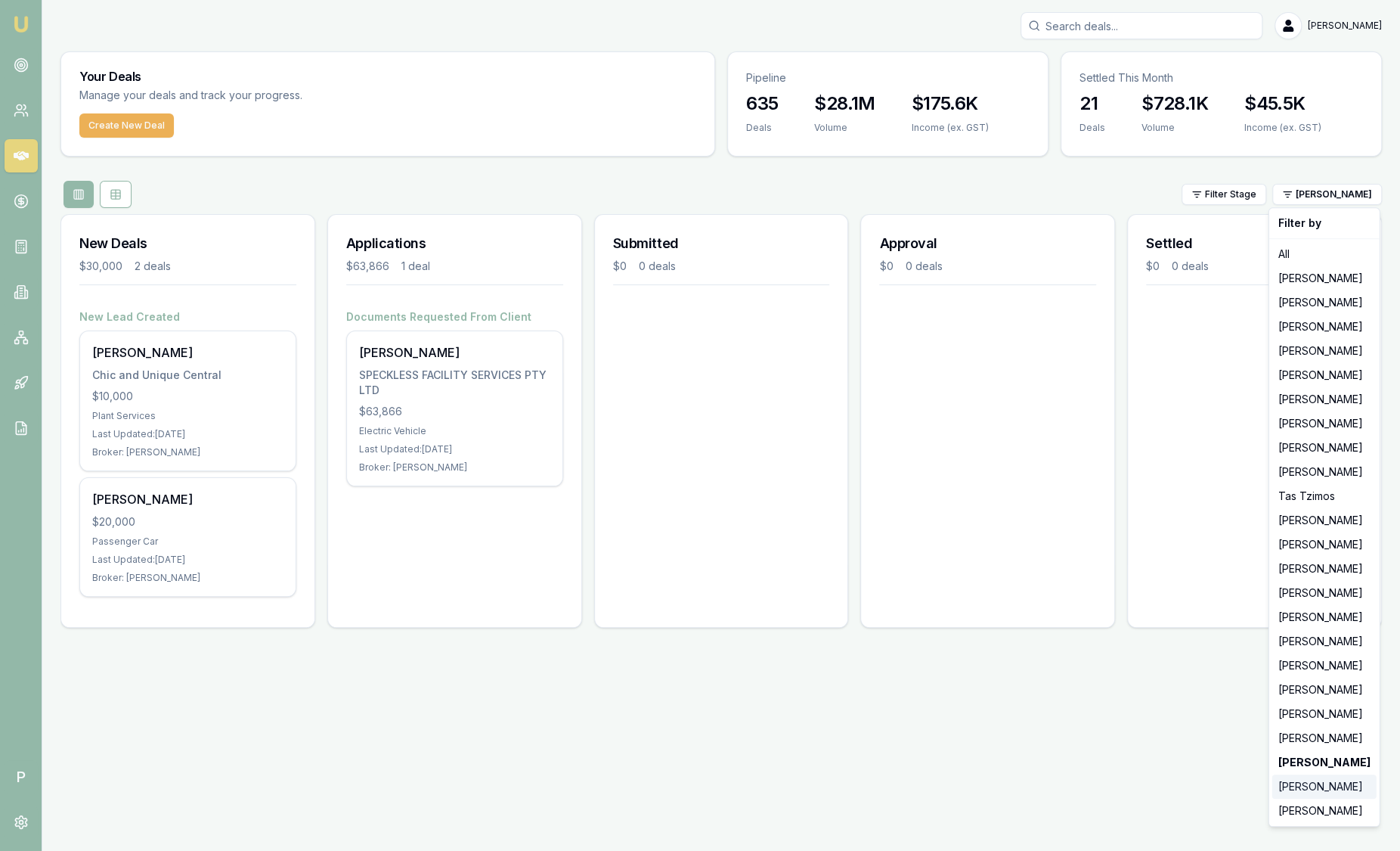
click at [1327, 794] on div "[PERSON_NAME]" at bounding box center [1324, 786] width 104 height 24
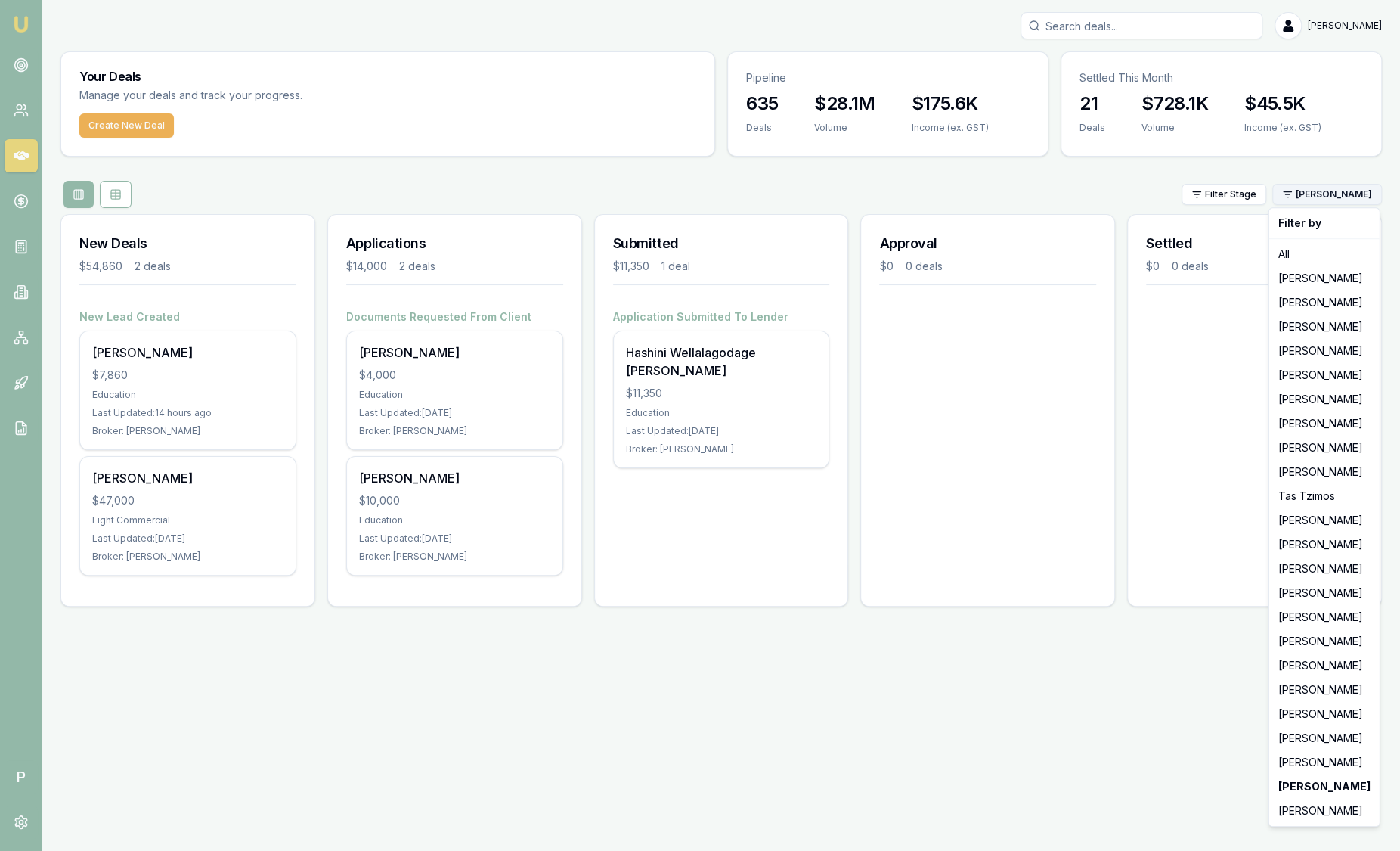
click at [1325, 192] on html "Emu Broker P Sam Crouch Toggle Menu Your Deals Manage your deals and track your…" at bounding box center [700, 426] width 1400 height 851
click at [1290, 805] on div "[PERSON_NAME]" at bounding box center [1324, 810] width 104 height 24
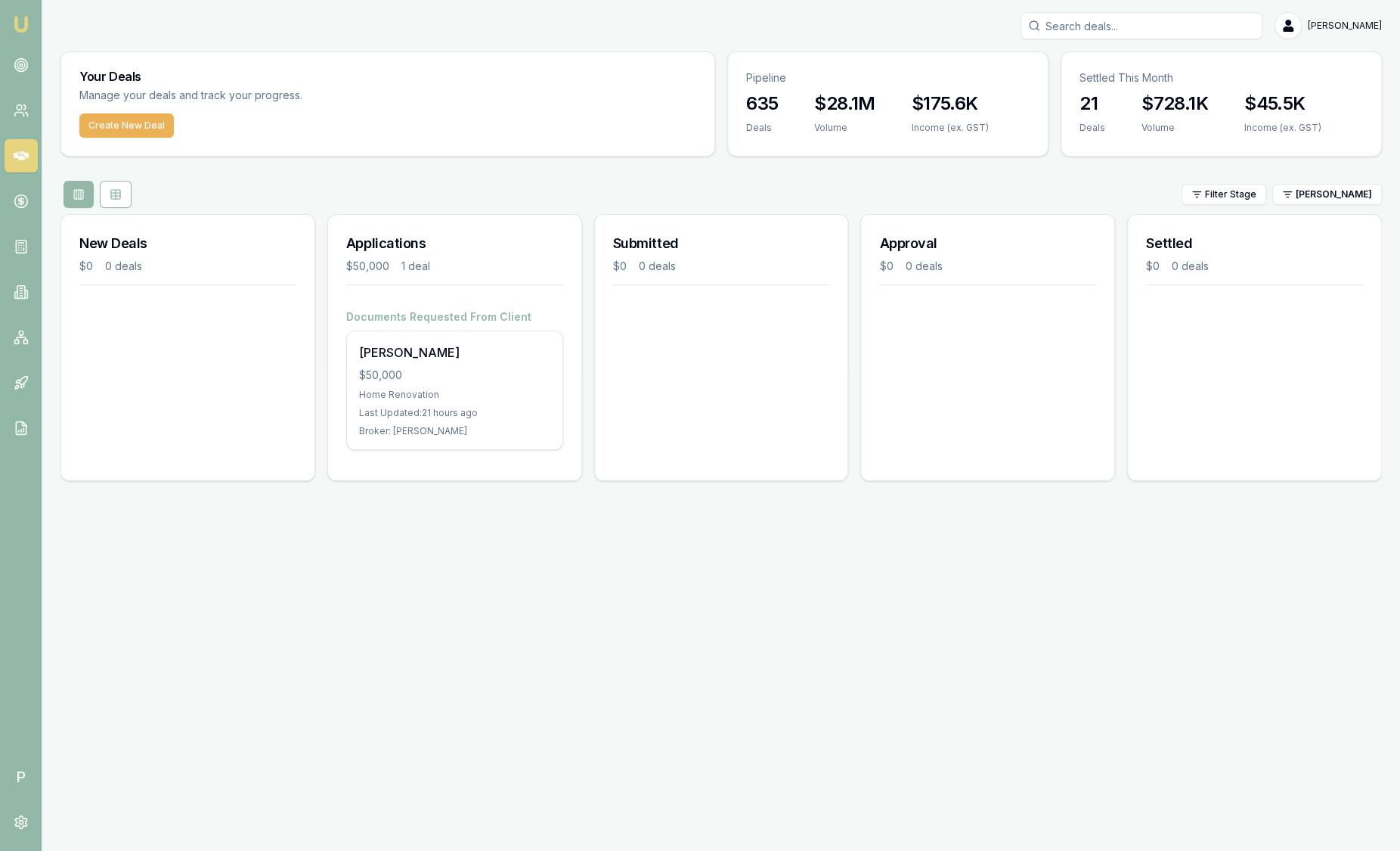
click at [23, 21] on img at bounding box center [20, 24] width 18 height 18
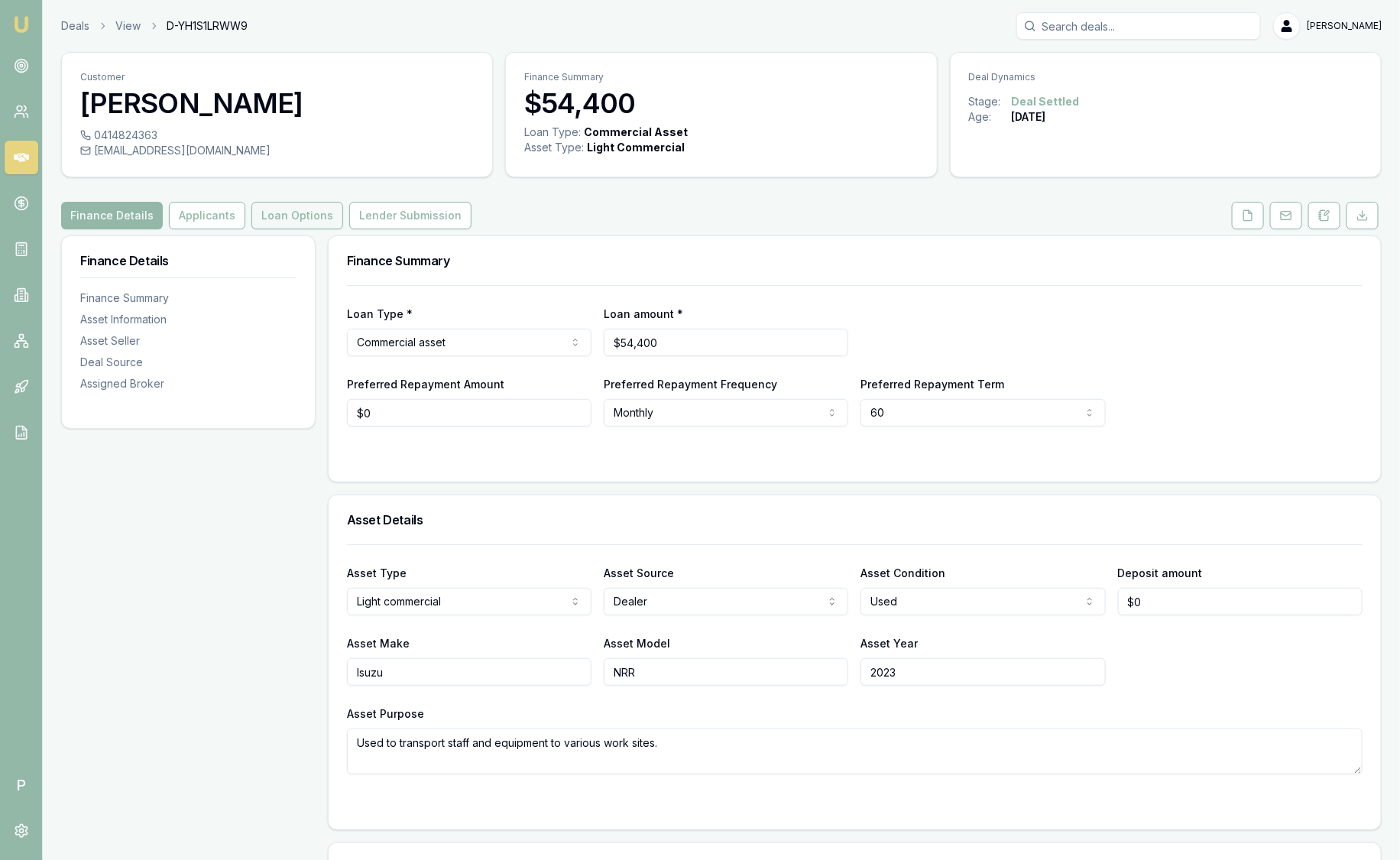
click at [303, 214] on button "Loan Options" at bounding box center [298, 215] width 92 height 28
